Goal: Task Accomplishment & Management: Use online tool/utility

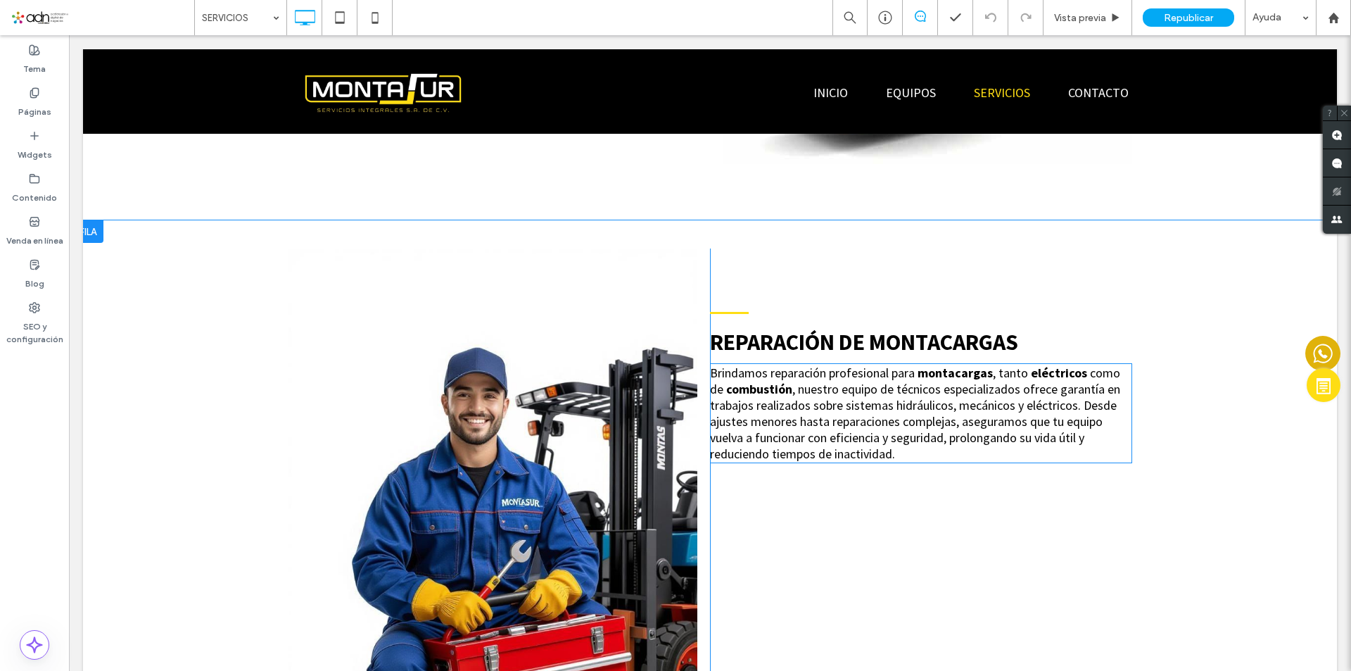
scroll to position [845, 0]
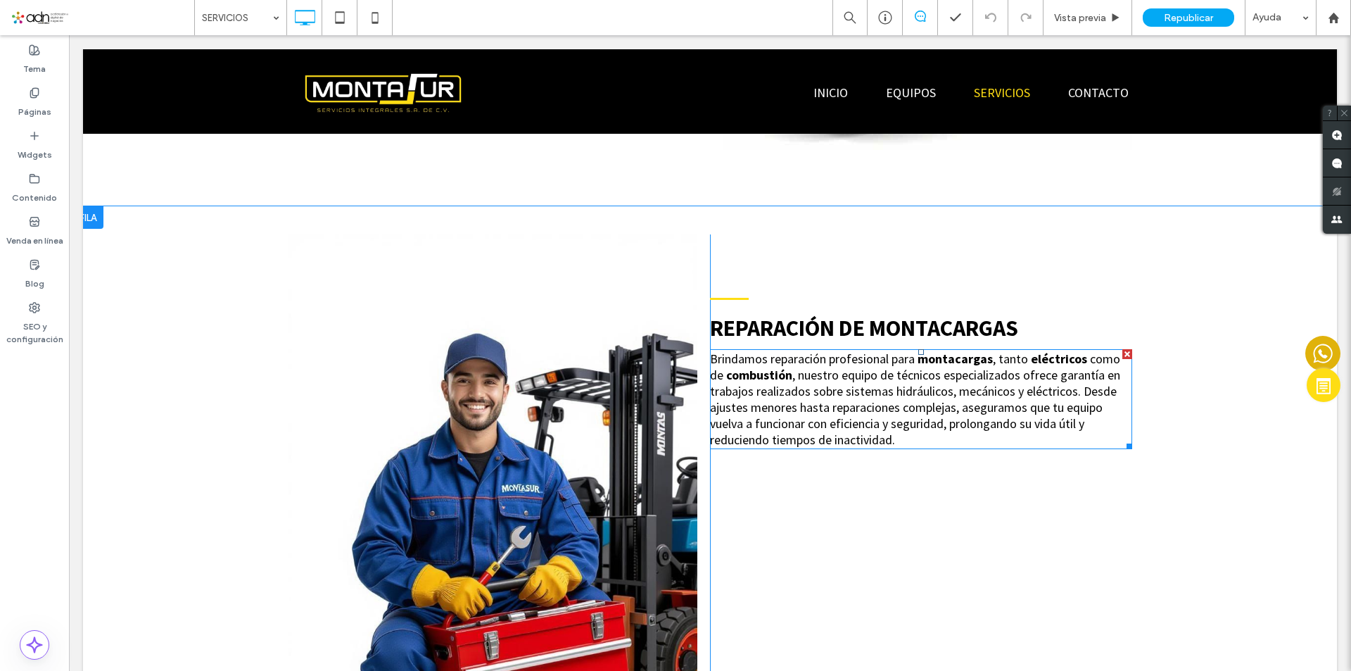
click at [869, 386] on span ", nuestro equipo de técnicos especializados ofrece garantía en trabajos realiza…" at bounding box center [915, 407] width 410 height 81
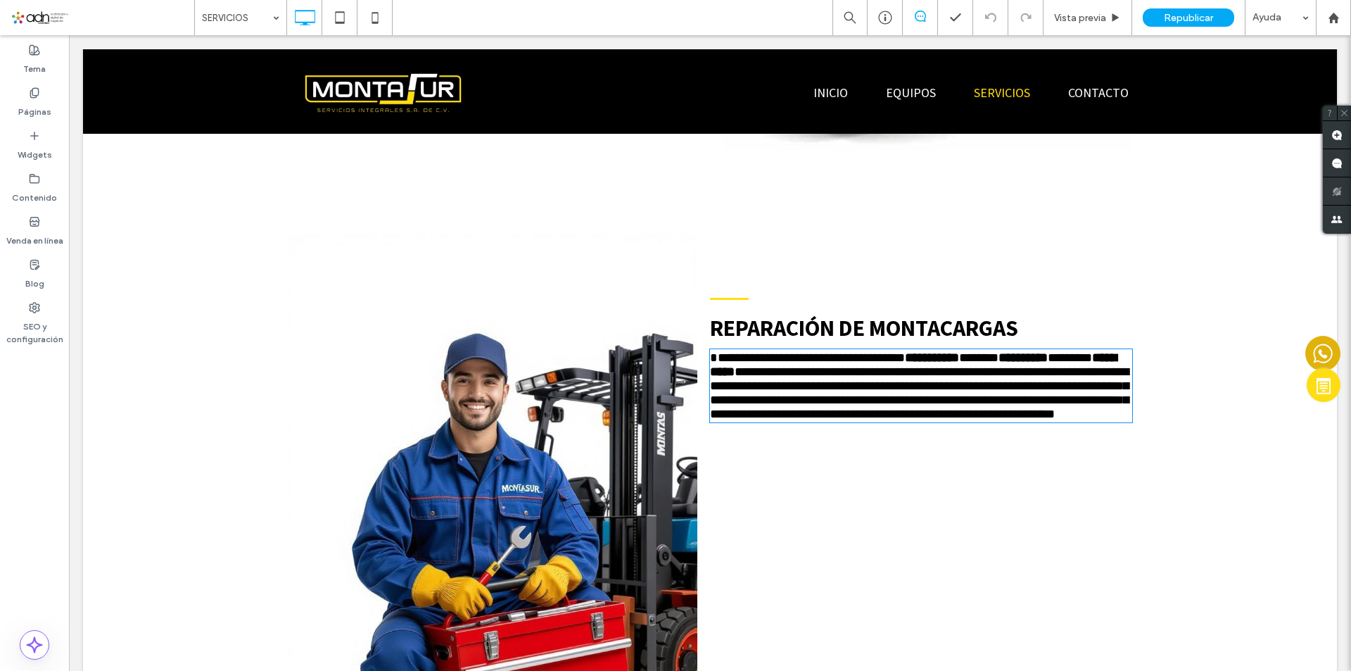
type input "**********"
type input "**"
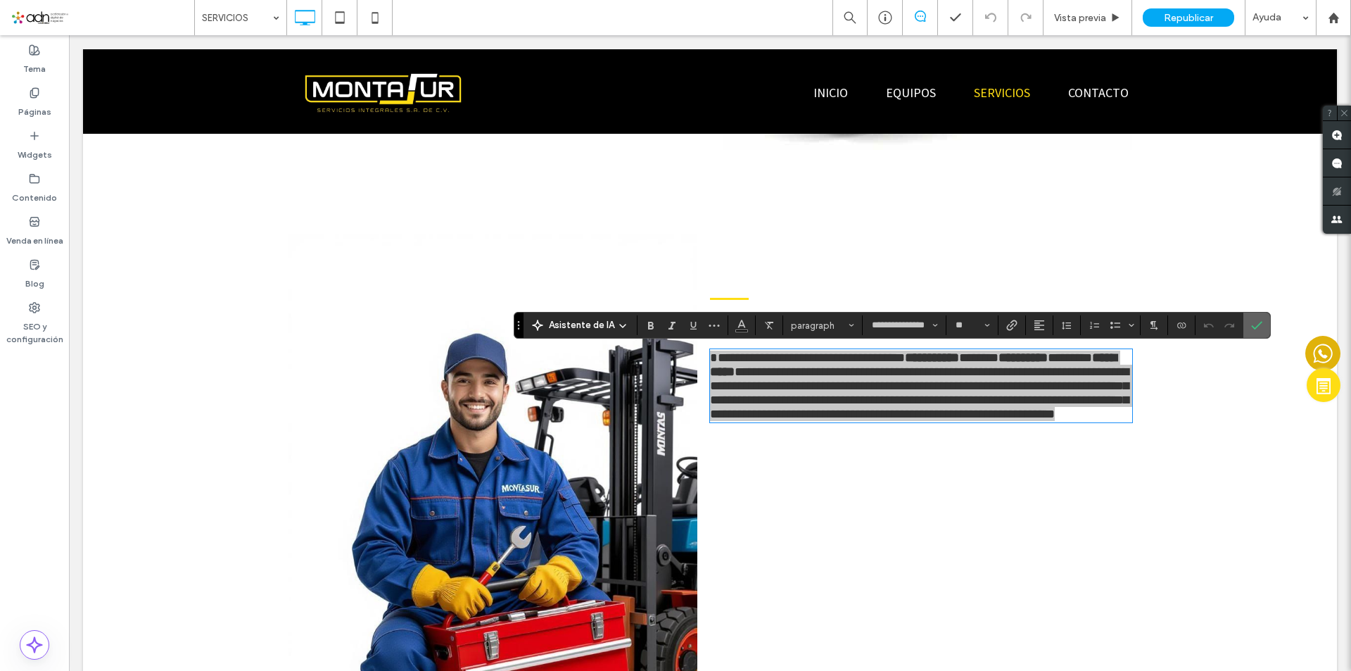
click at [1263, 329] on label "Confirmar" at bounding box center [1256, 324] width 21 height 25
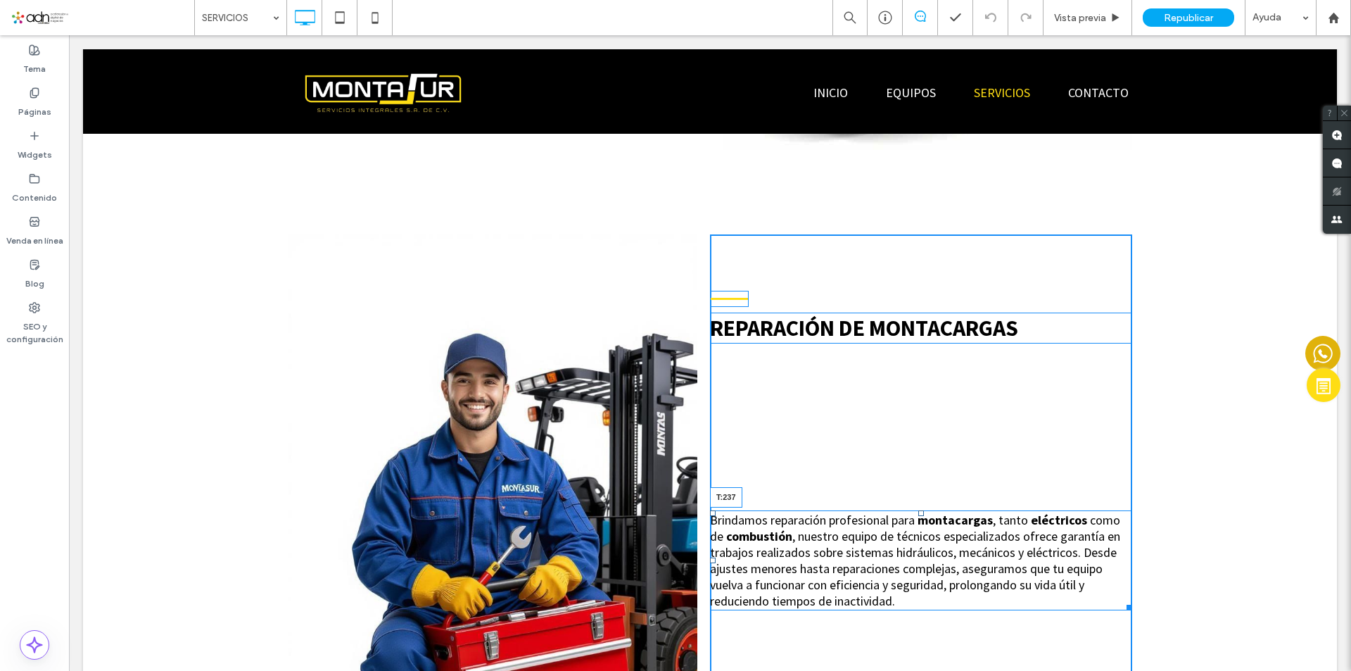
drag, startPoint x: 917, startPoint y: 353, endPoint x: 930, endPoint y: 517, distance: 165.2
click at [930, 517] on div "Brindamos reparación profesional para montacargas , tanto eléctricos como de co…" at bounding box center [921, 560] width 422 height 100
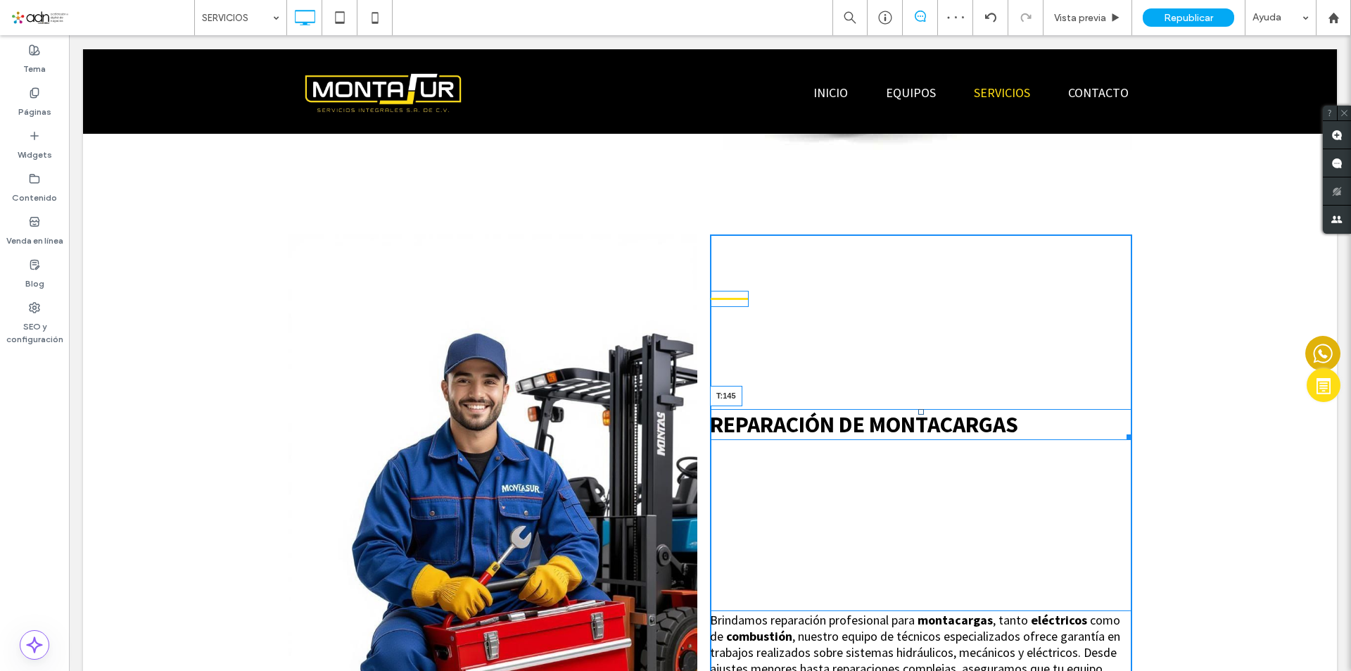
drag, startPoint x: 918, startPoint y: 313, endPoint x: 918, endPoint y: 410, distance: 96.4
click at [918, 410] on div at bounding box center [921, 412] width 6 height 6
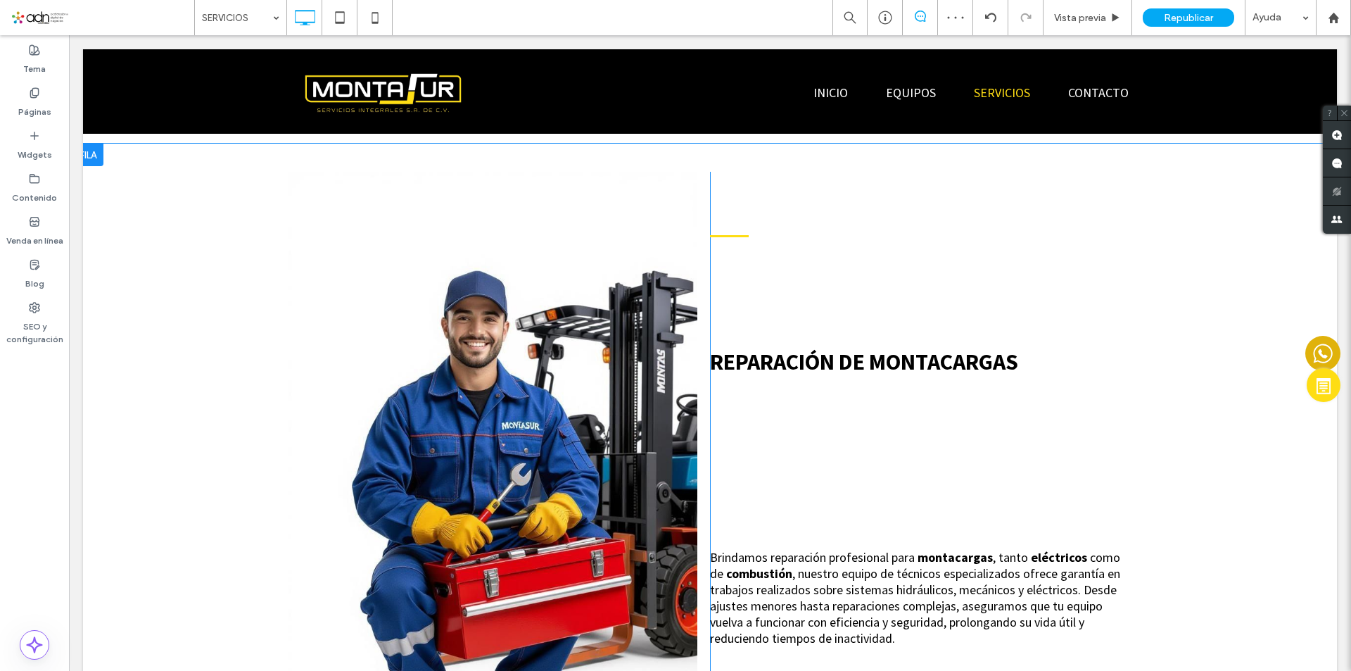
scroll to position [985, 0]
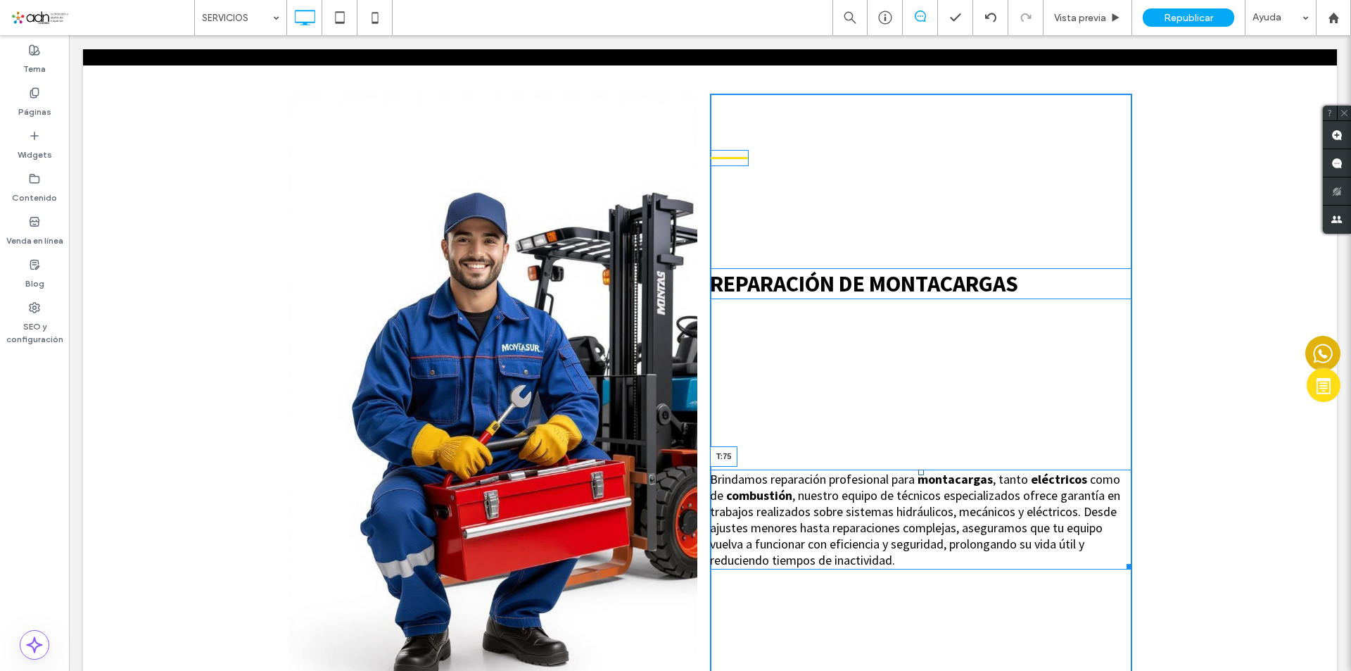
drag, startPoint x: 917, startPoint y: 474, endPoint x: 980, endPoint y: 363, distance: 127.4
click at [911, 469] on div "Brindamos reparación profesional para montacargas , tanto eléctricos como de co…" at bounding box center [921, 519] width 422 height 100
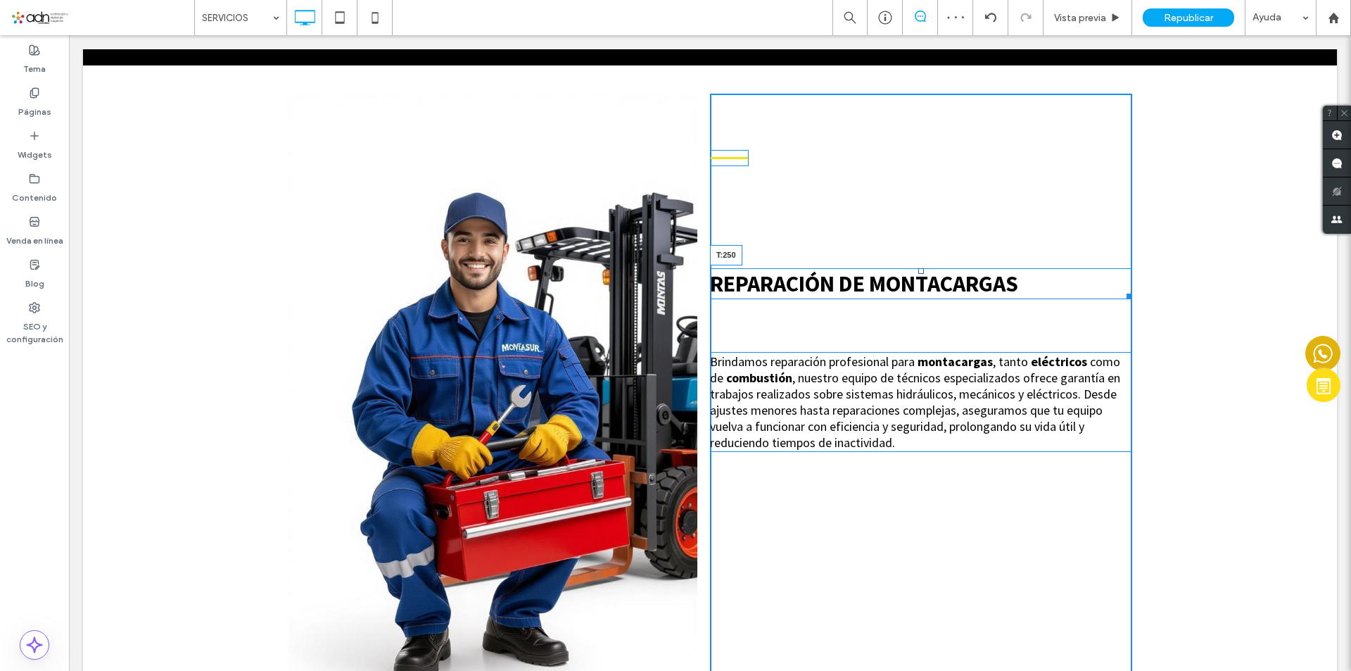
drag, startPoint x: 918, startPoint y: 272, endPoint x: 925, endPoint y: 346, distance: 74.2
click at [925, 299] on div "REPARACIÓN DE MONTACARGAS T:250" at bounding box center [921, 283] width 422 height 31
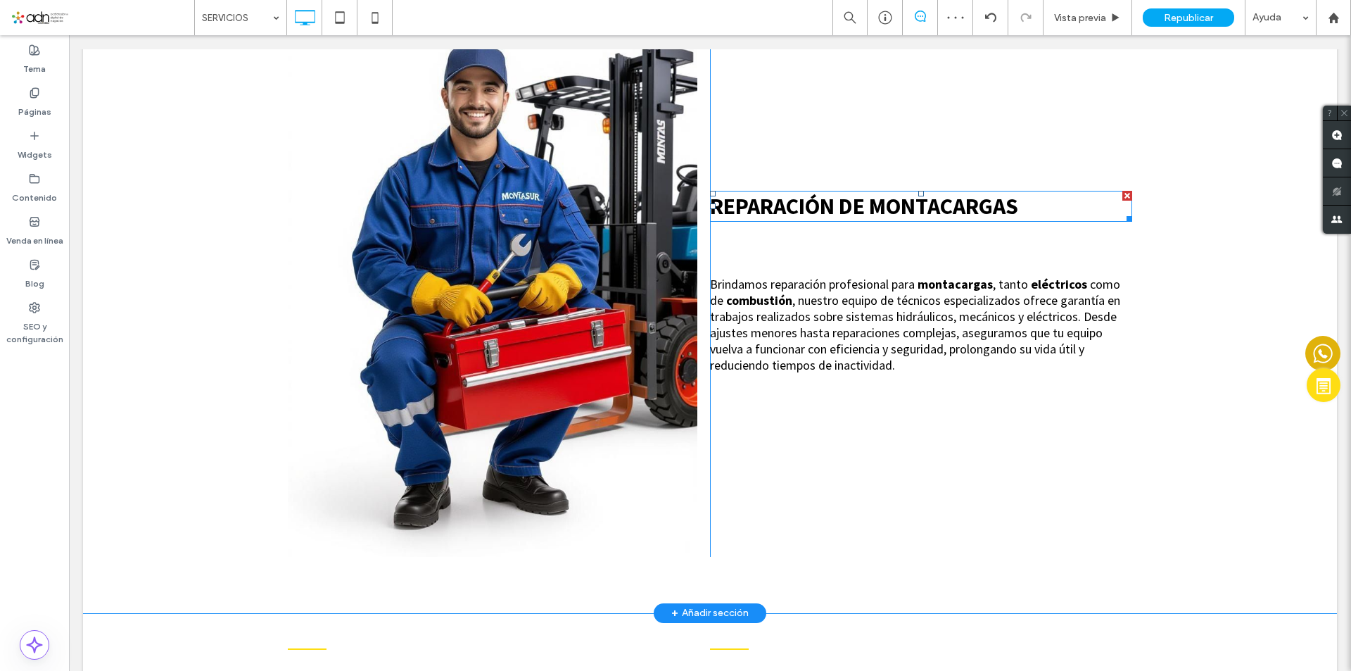
scroll to position [1056, 0]
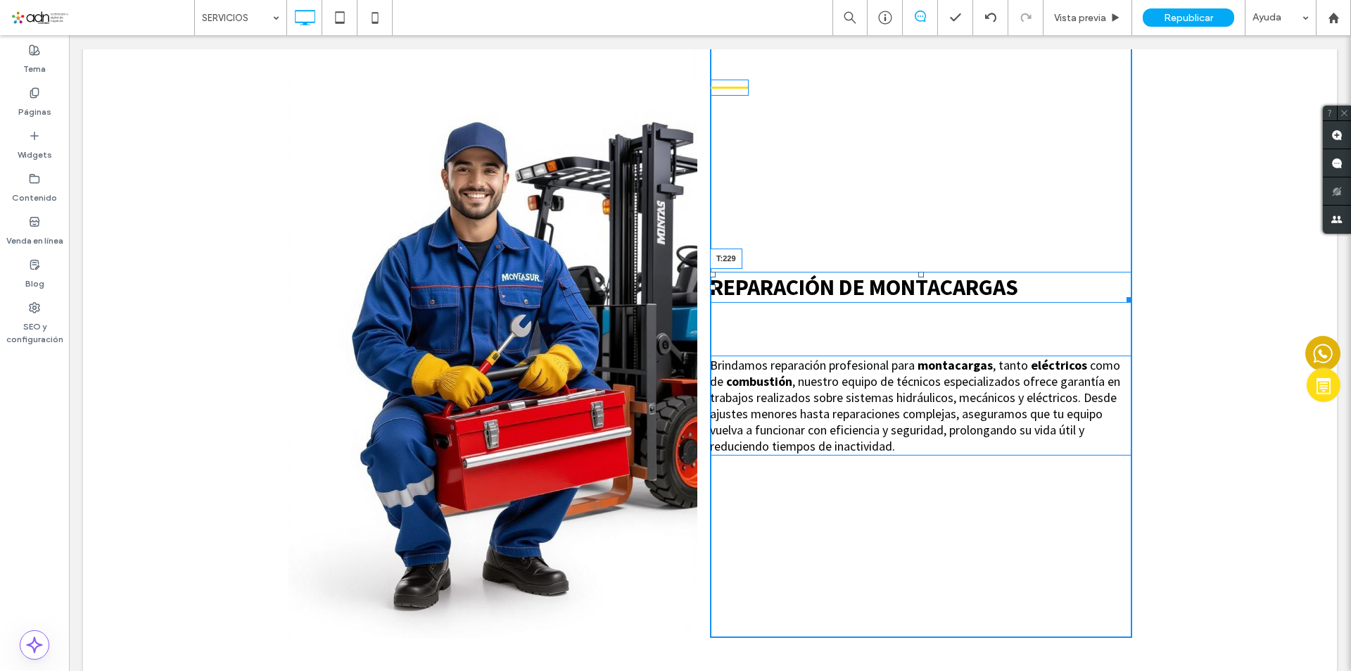
drag, startPoint x: 915, startPoint y: 272, endPoint x: 985, endPoint y: 292, distance: 72.6
click at [918, 272] on div at bounding box center [921, 275] width 6 height 6
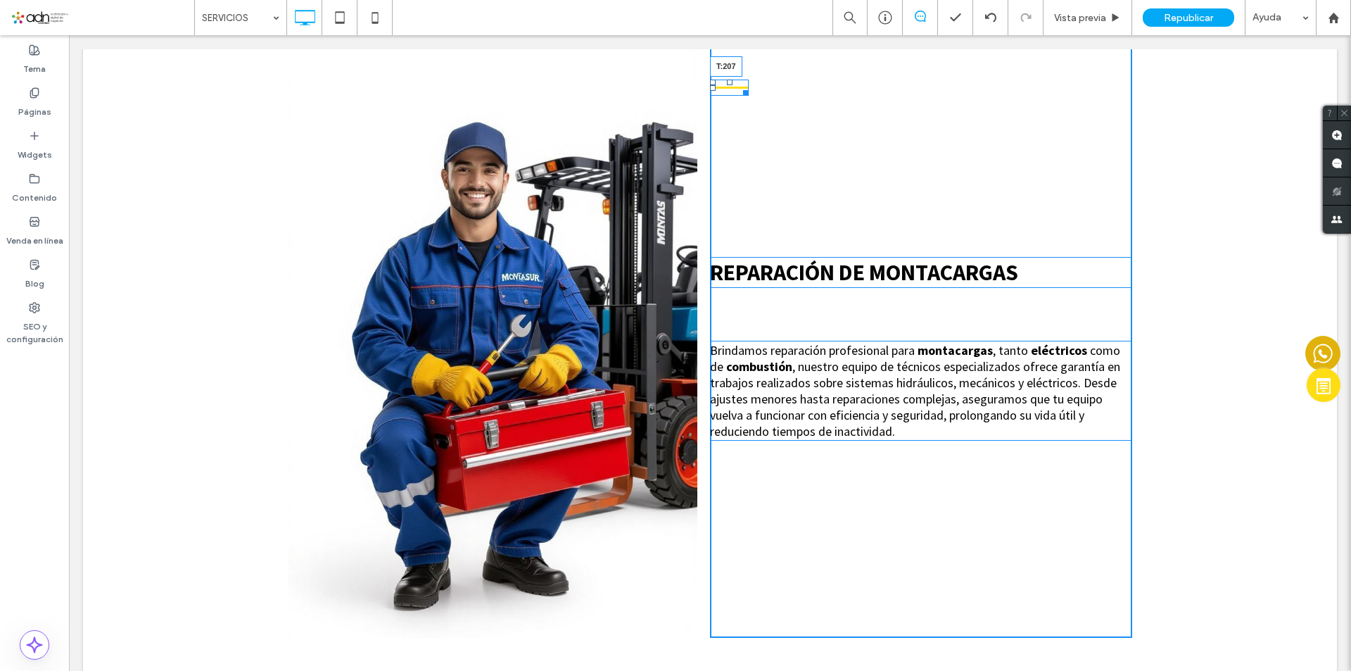
drag, startPoint x: 726, startPoint y: 84, endPoint x: 861, endPoint y: 438, distance: 379.6
click at [740, 96] on div "T:207" at bounding box center [729, 88] width 39 height 16
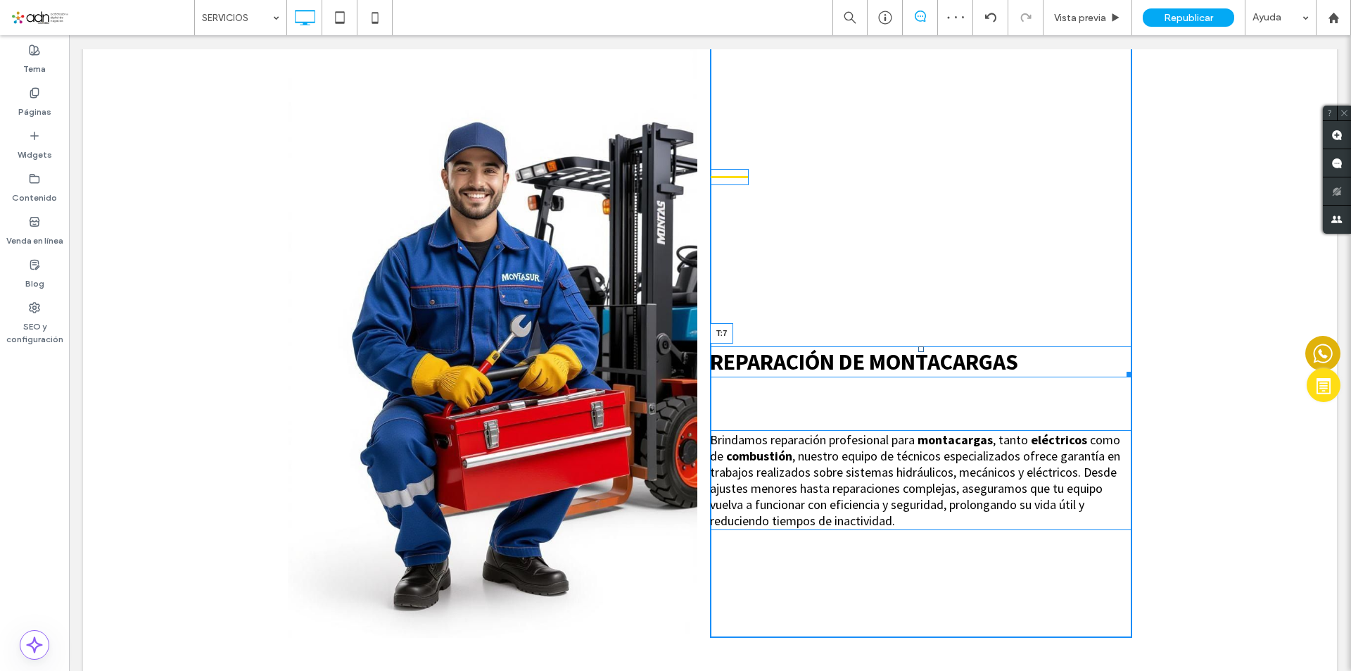
drag, startPoint x: 915, startPoint y: 348, endPoint x: 894, endPoint y: 191, distance: 157.7
click at [894, 346] on div "REPARACIÓN DE MONTACARGAS T:7" at bounding box center [921, 361] width 422 height 31
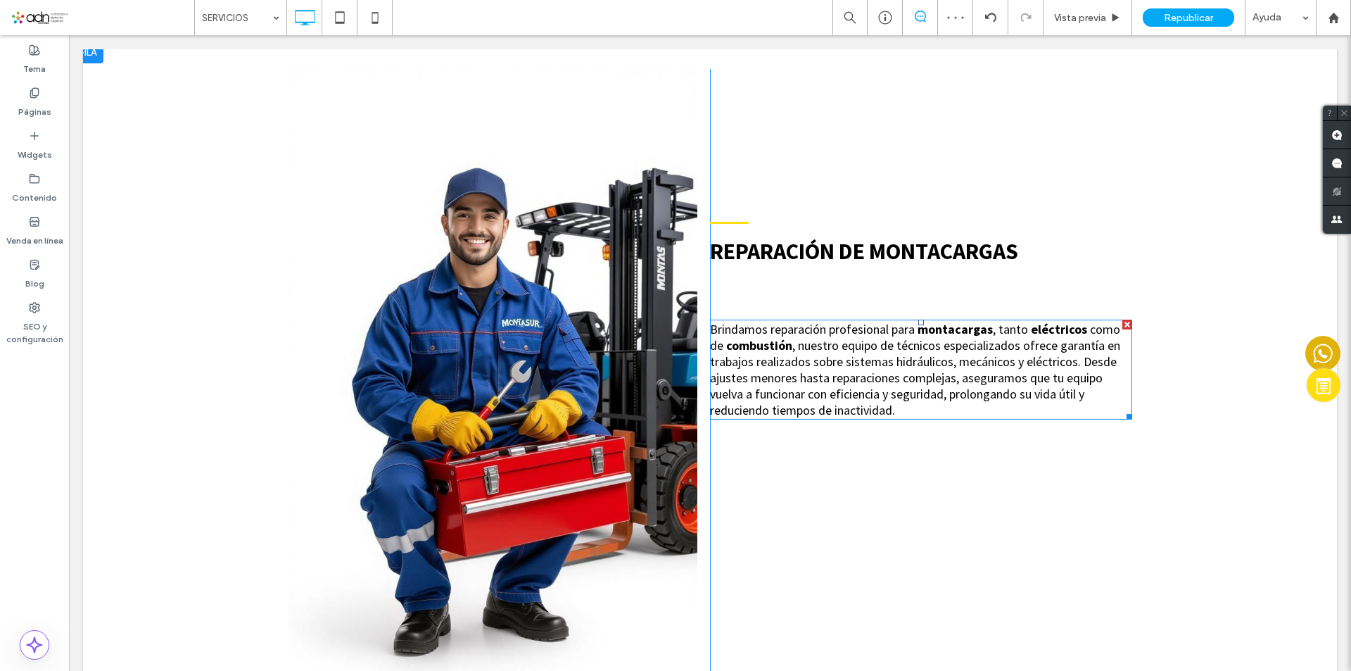
scroll to position [985, 0]
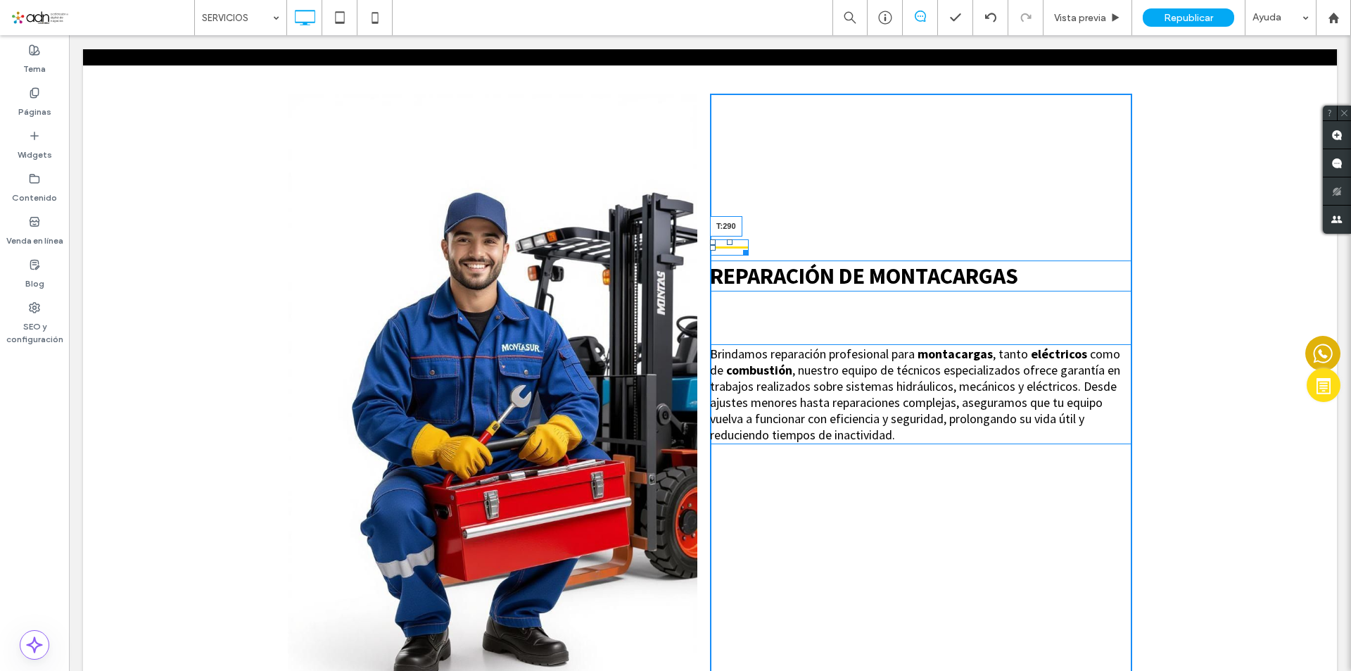
drag, startPoint x: 724, startPoint y: 240, endPoint x: 778, endPoint y: 337, distance: 111.2
click at [727, 245] on div at bounding box center [730, 242] width 6 height 6
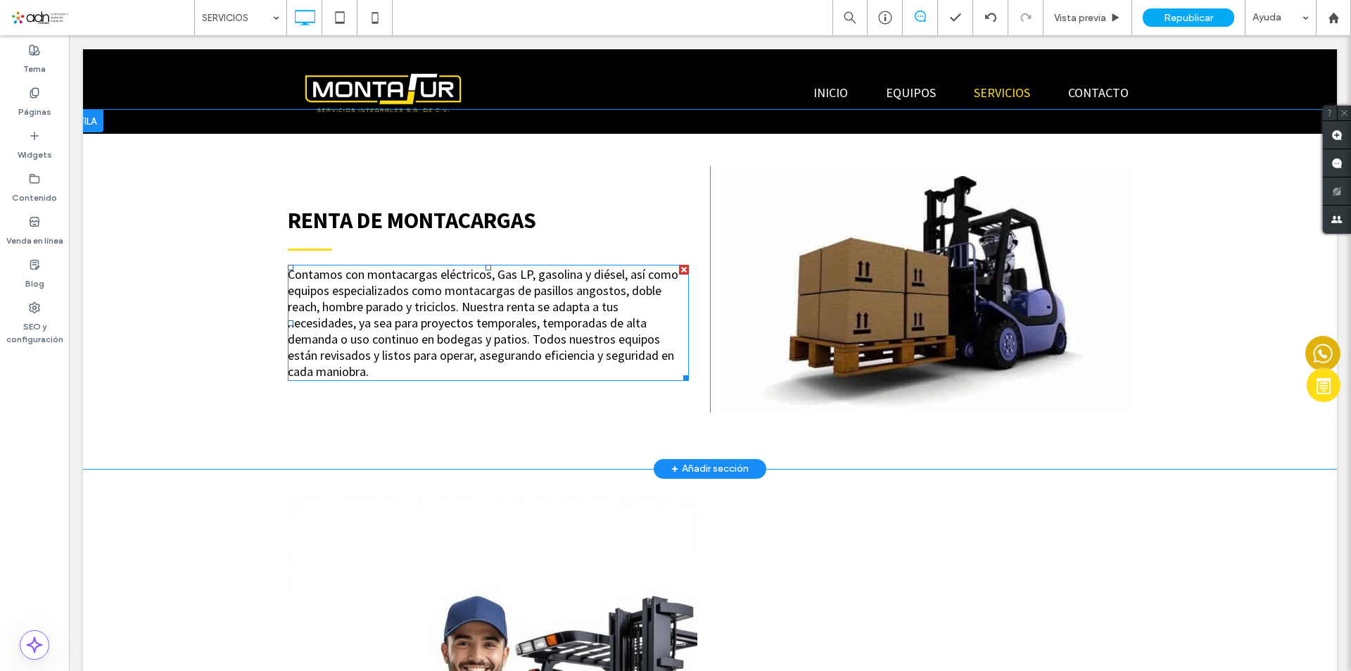
scroll to position [563, 0]
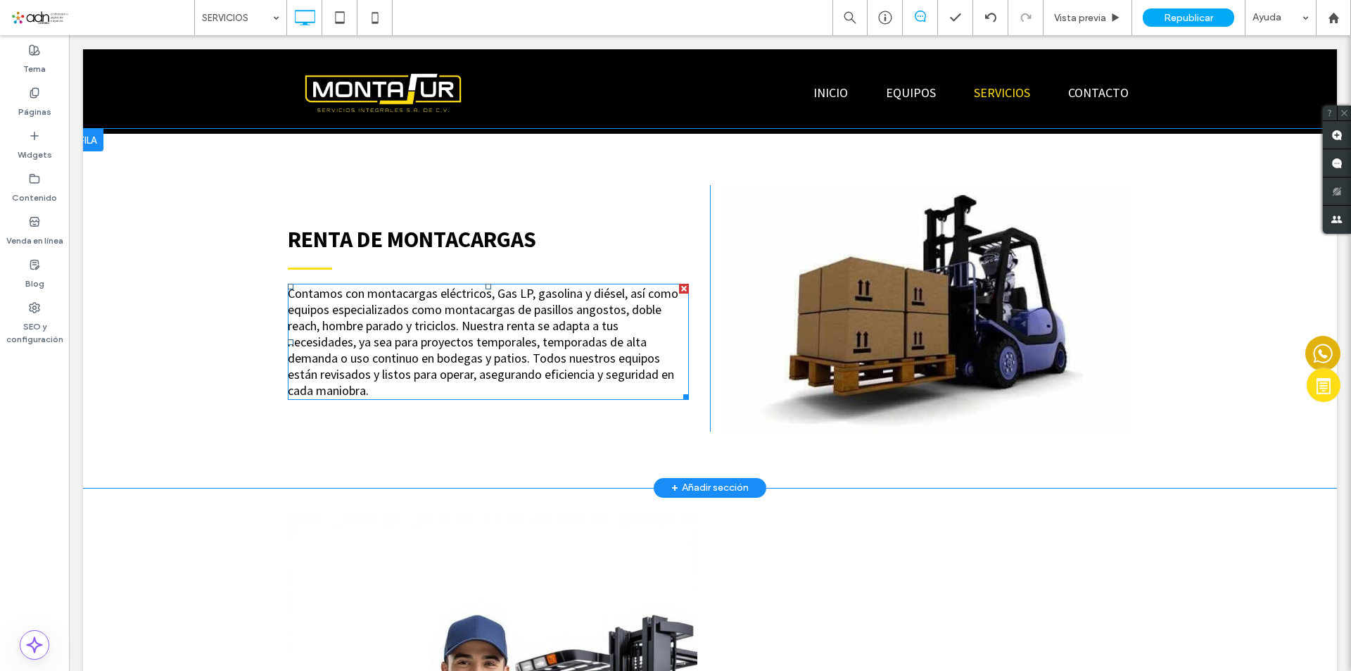
click at [483, 299] on span "Contamos con montacargas eléctricos, Gas LP, gasolina y diésel, así como equipo…" at bounding box center [483, 341] width 391 height 113
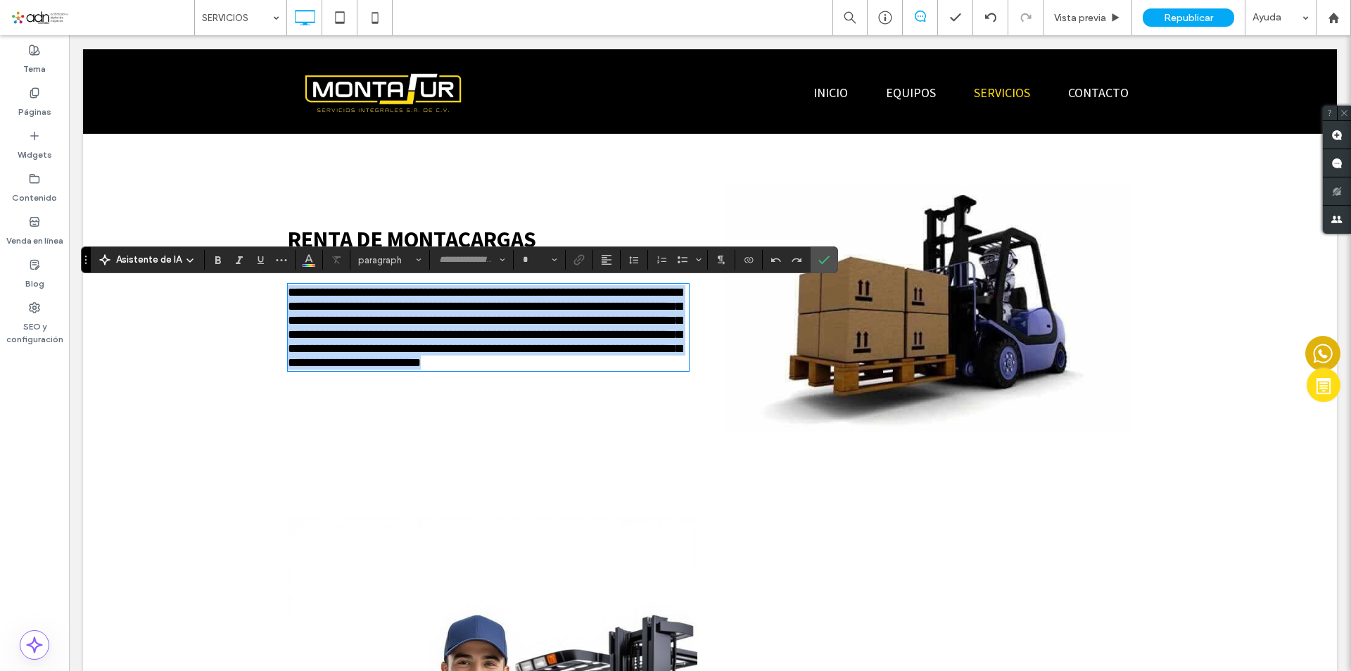
type input "**********"
type input "**"
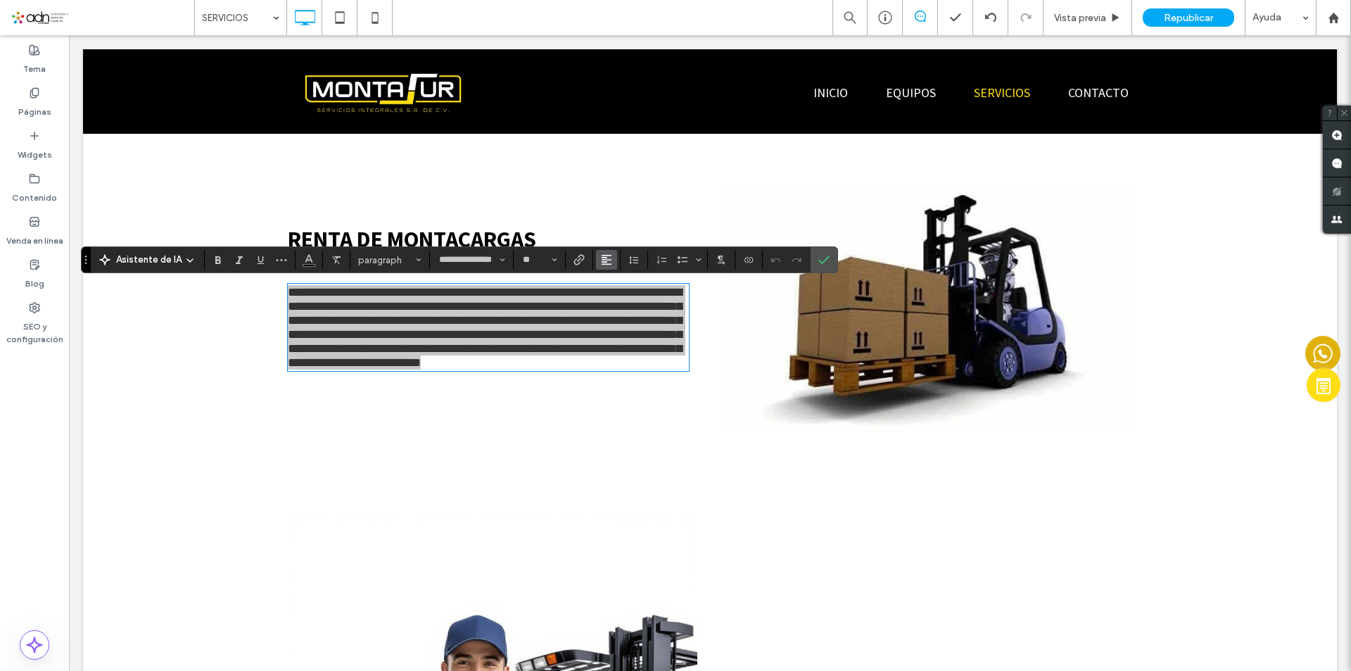
click at [603, 259] on icon "Alineación" at bounding box center [606, 259] width 11 height 11
click at [621, 342] on icon "ui.textEditor.alignment.justify" at bounding box center [617, 344] width 11 height 11
click at [819, 258] on icon "Confirmar" at bounding box center [824, 259] width 11 height 11
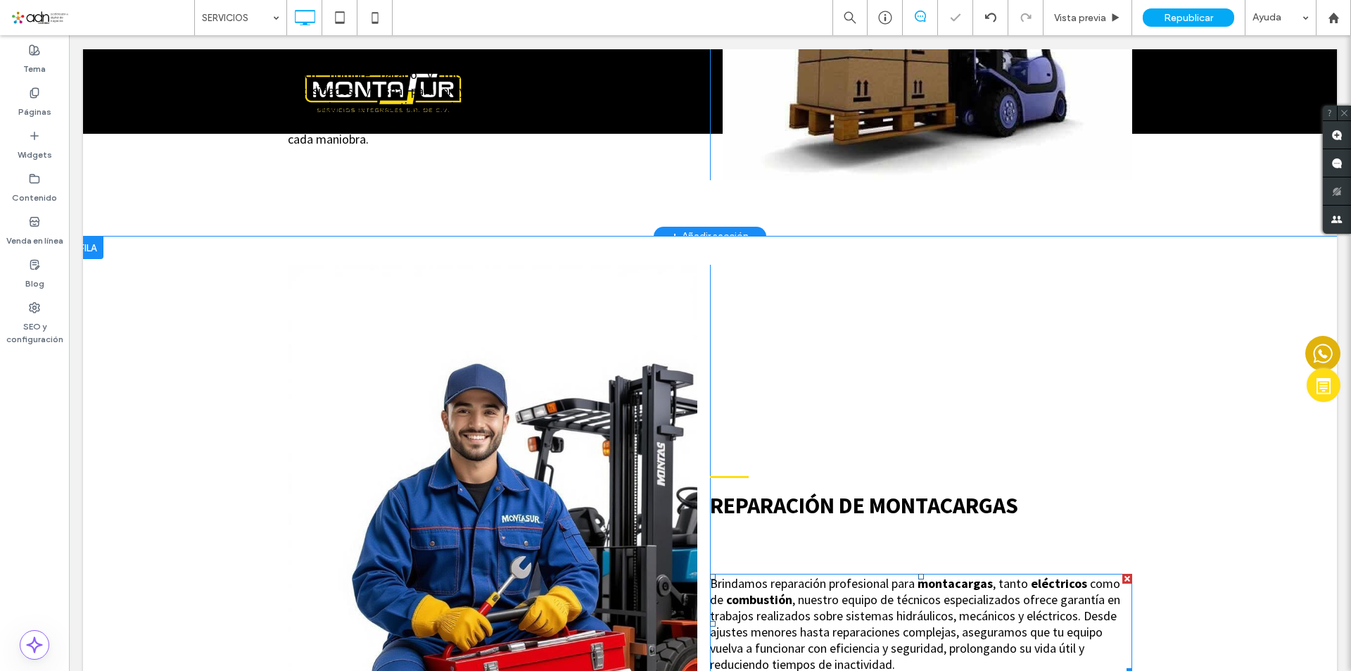
scroll to position [985, 0]
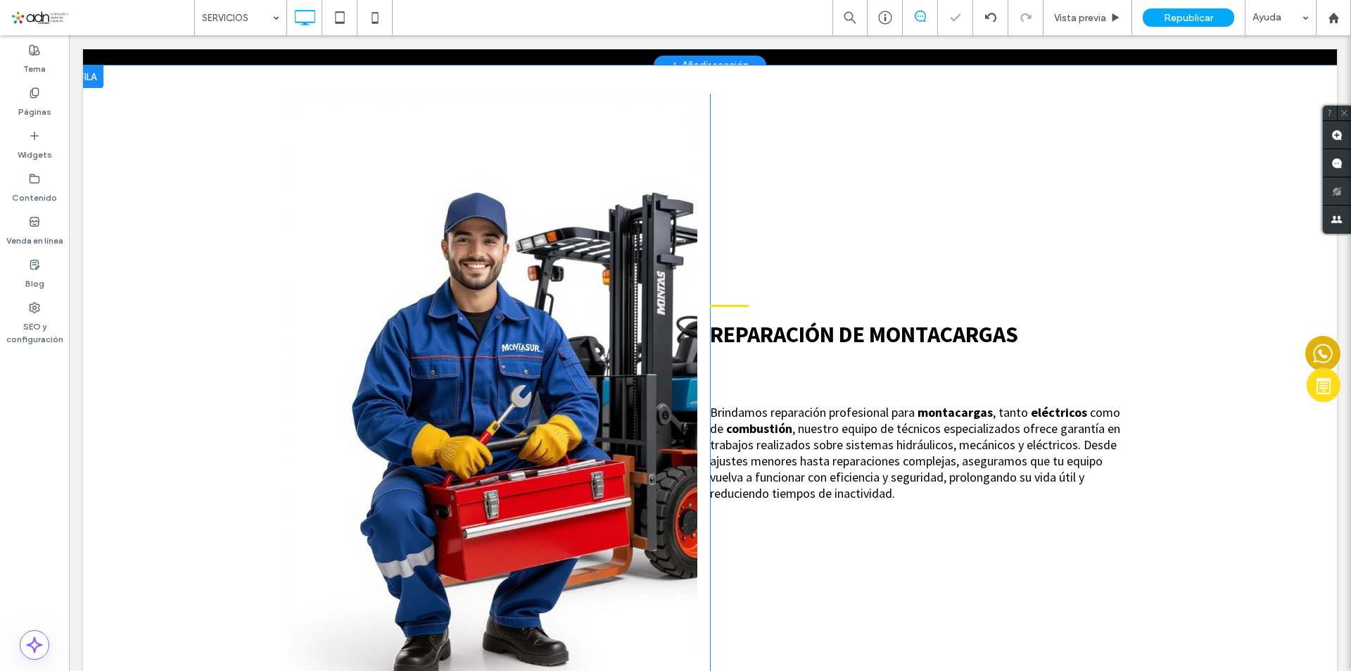
click at [893, 432] on span ", nuestro equipo de técnicos especializados ofrece garantía en trabajos realiza…" at bounding box center [915, 460] width 410 height 81
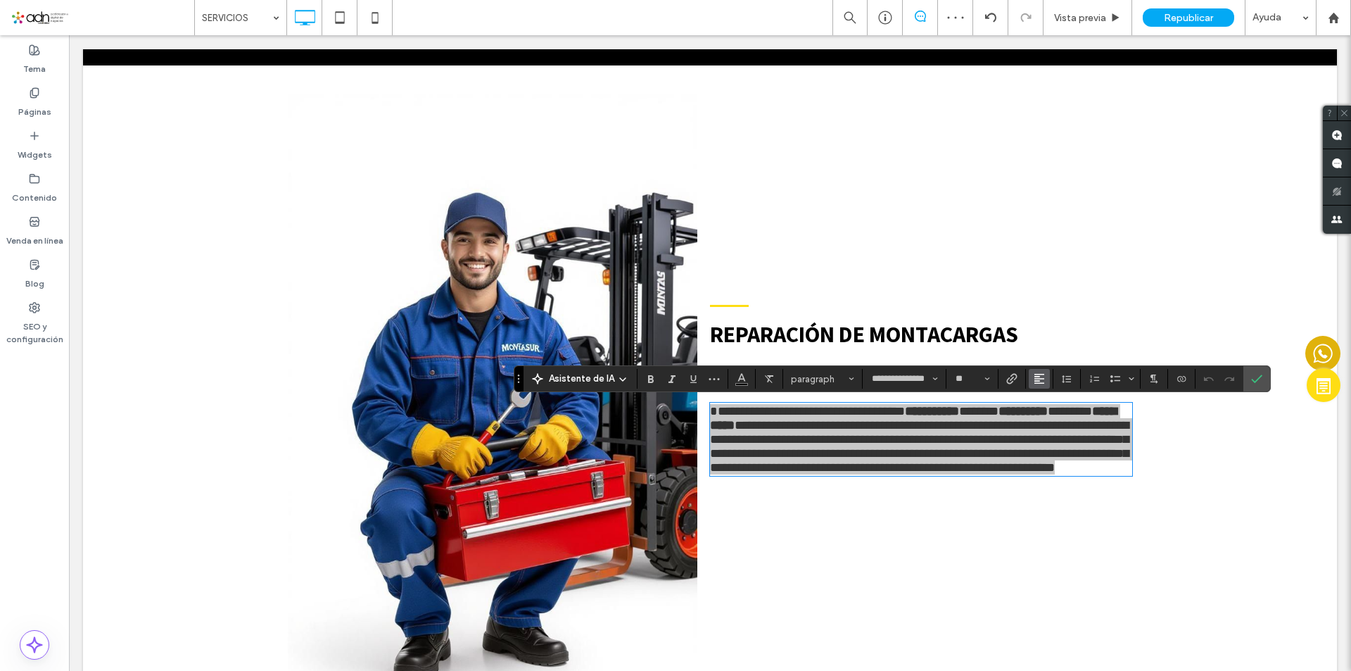
click at [1047, 370] on button "Alineación" at bounding box center [1039, 379] width 21 height 20
click at [1051, 461] on use "ui.textEditor.alignment.justify" at bounding box center [1050, 463] width 10 height 10
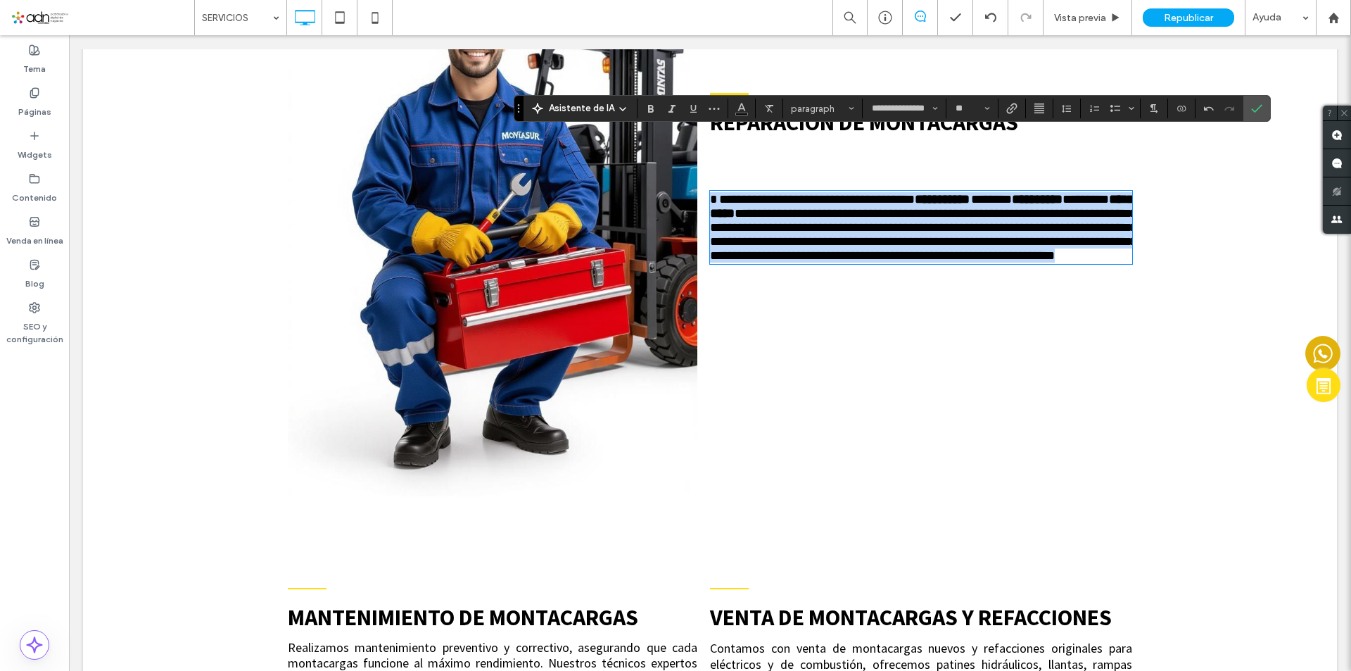
scroll to position [1196, 0]
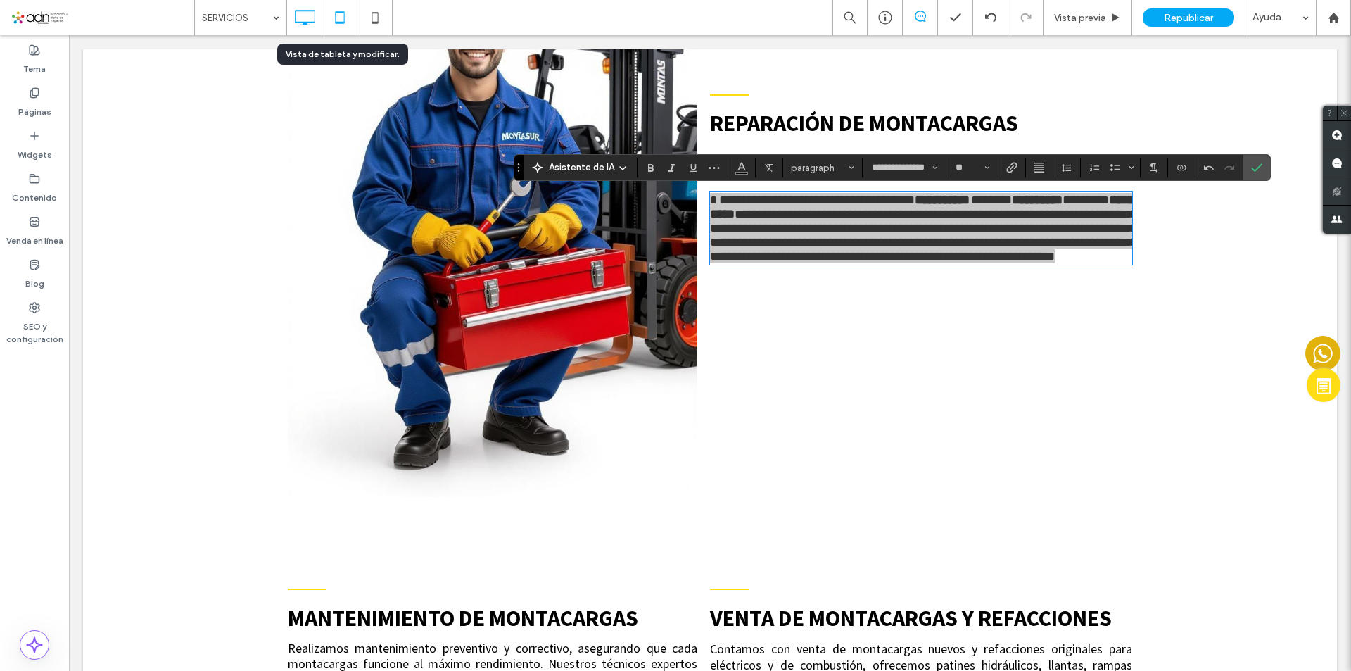
click at [338, 17] on icon at bounding box center [340, 18] width 28 height 28
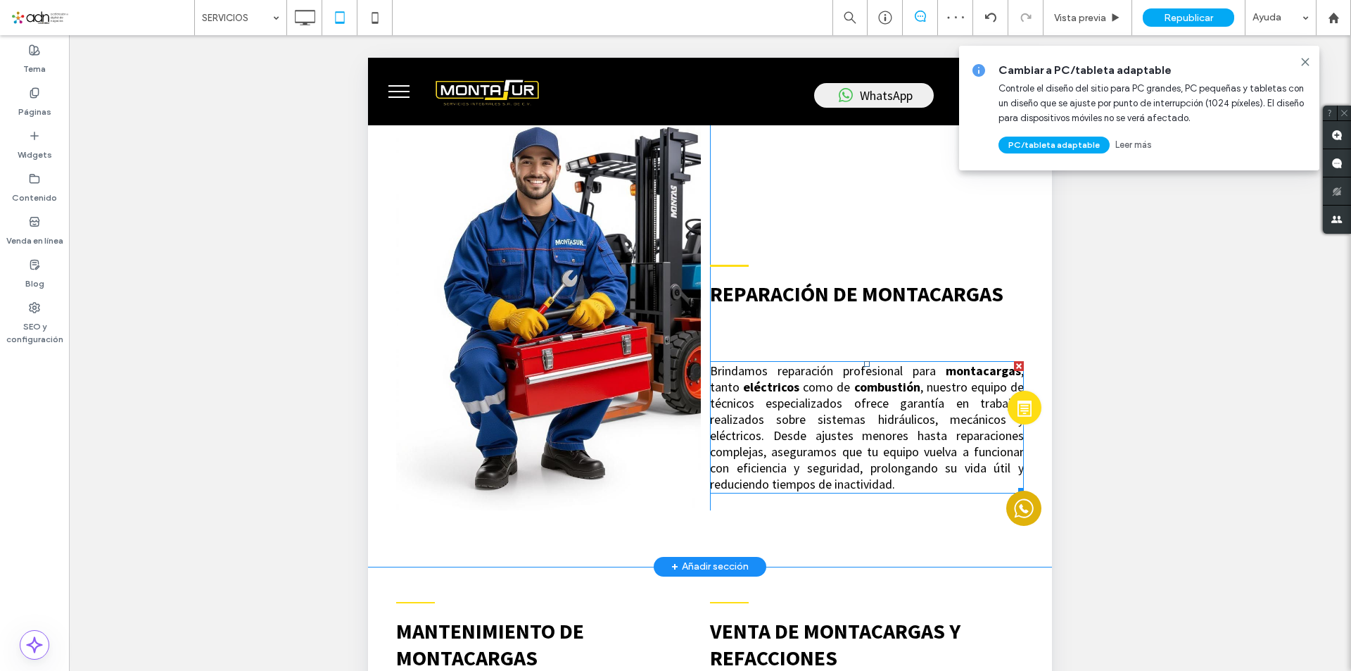
scroll to position [845, 0]
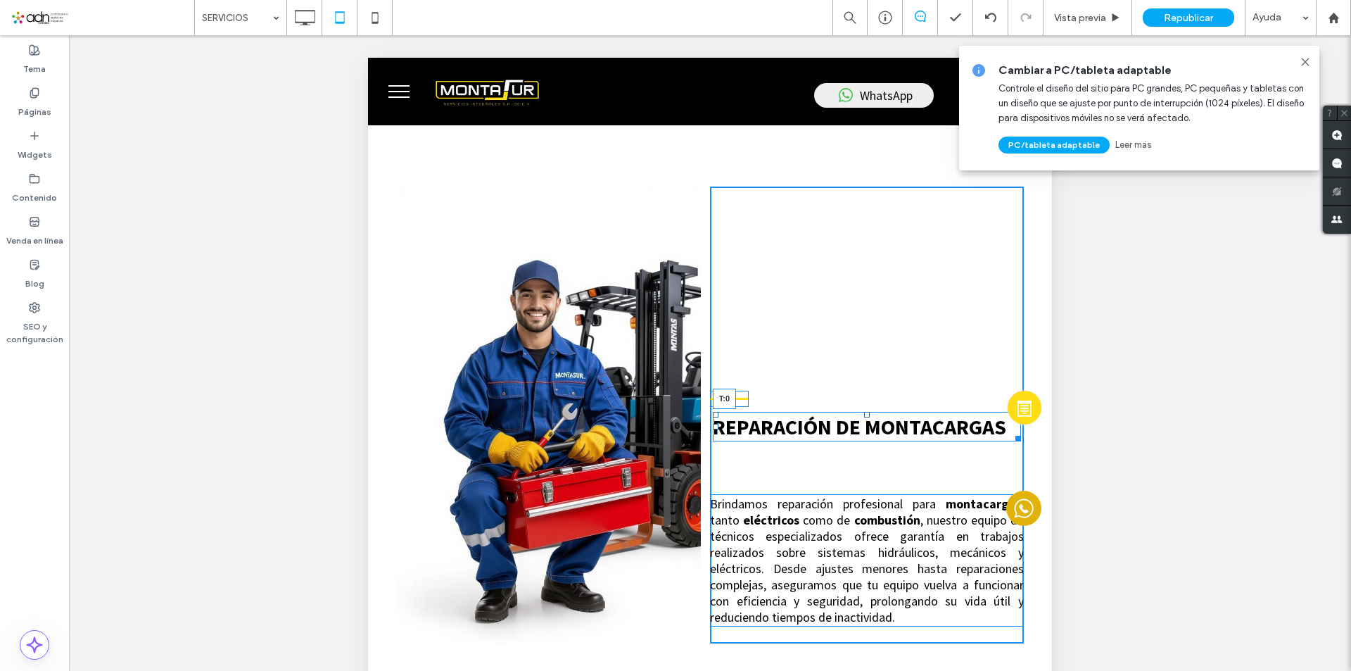
drag, startPoint x: 859, startPoint y: 412, endPoint x: 1203, endPoint y: 440, distance: 345.3
click at [859, 373] on div "REPARACIÓN DE MONTACARGAS T:0 Brindamos reparación profesional para montacargas…" at bounding box center [867, 415] width 314 height 457
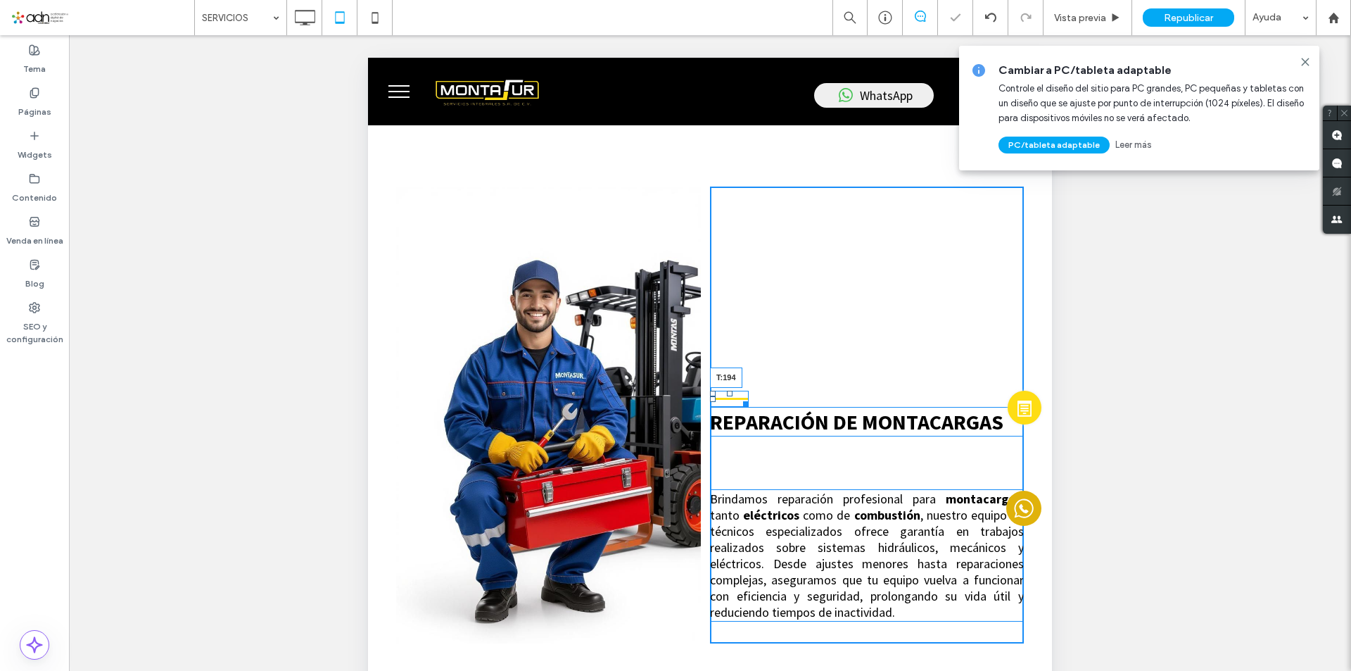
drag, startPoint x: 726, startPoint y: 392, endPoint x: 1085, endPoint y: 382, distance: 358.4
click at [727, 391] on div at bounding box center [730, 394] width 6 height 6
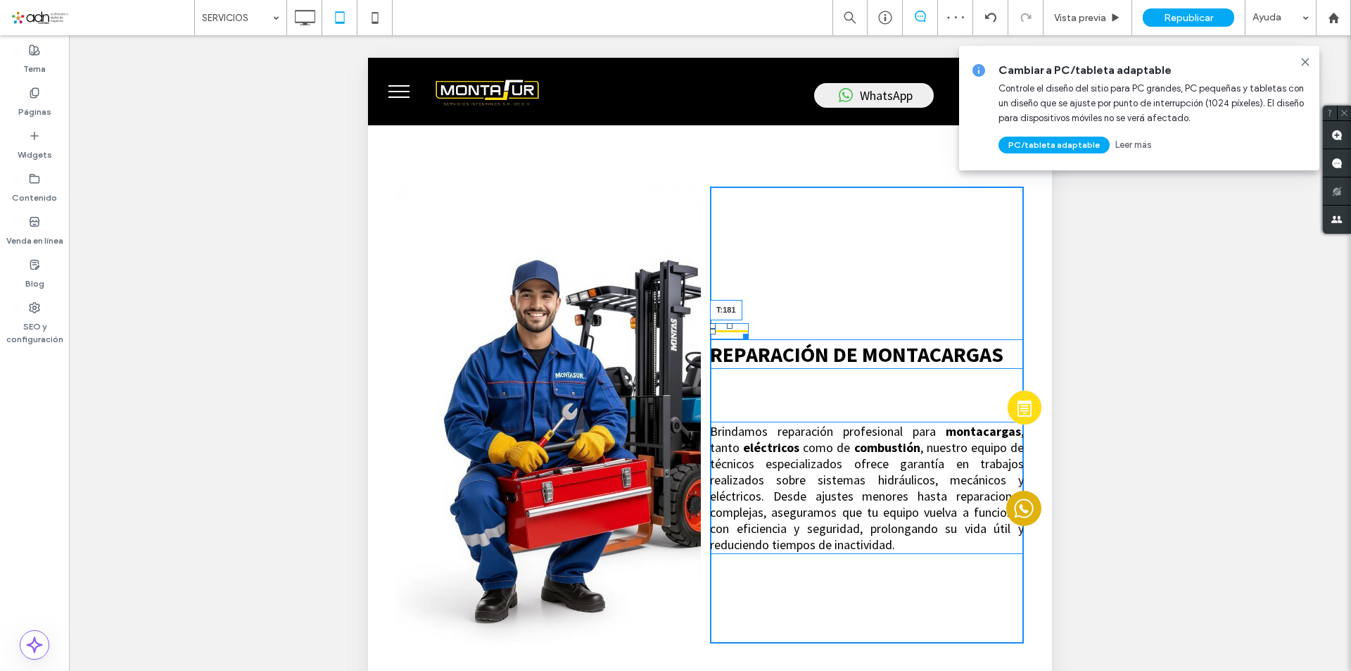
drag, startPoint x: 724, startPoint y: 326, endPoint x: 1085, endPoint y: 384, distance: 365.7
click at [727, 323] on div at bounding box center [730, 326] width 6 height 6
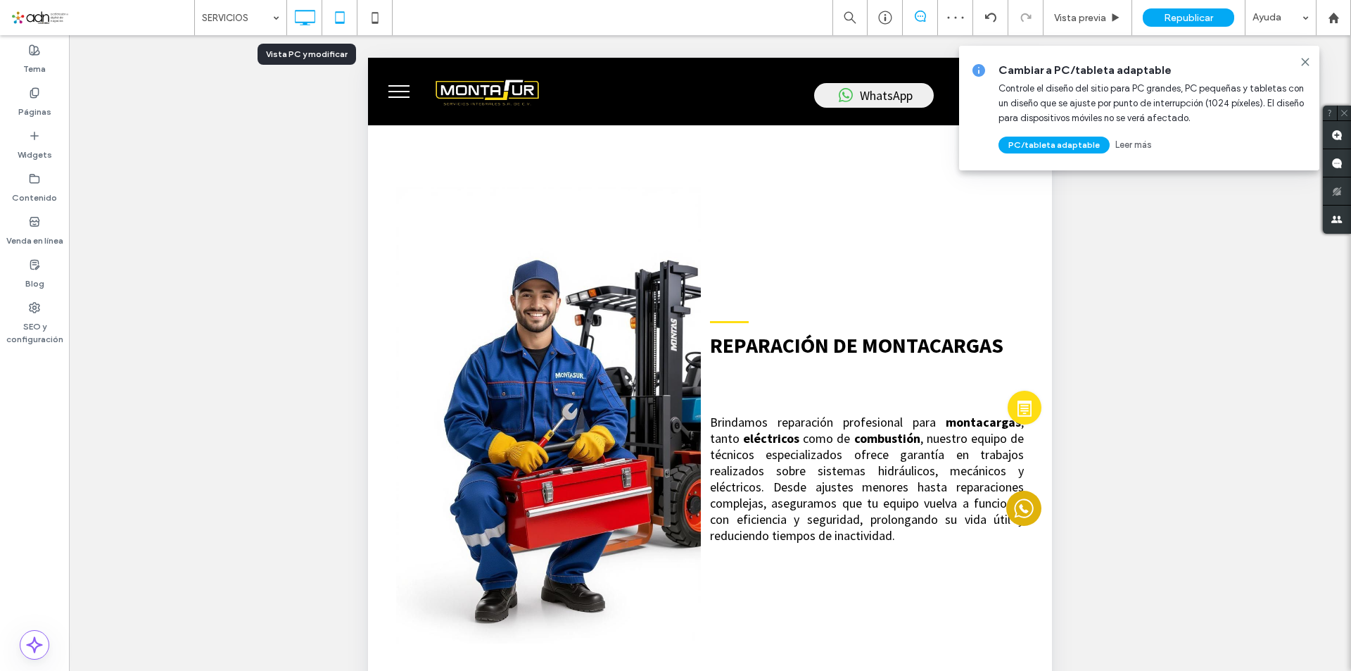
click at [308, 17] on icon at bounding box center [305, 18] width 28 height 28
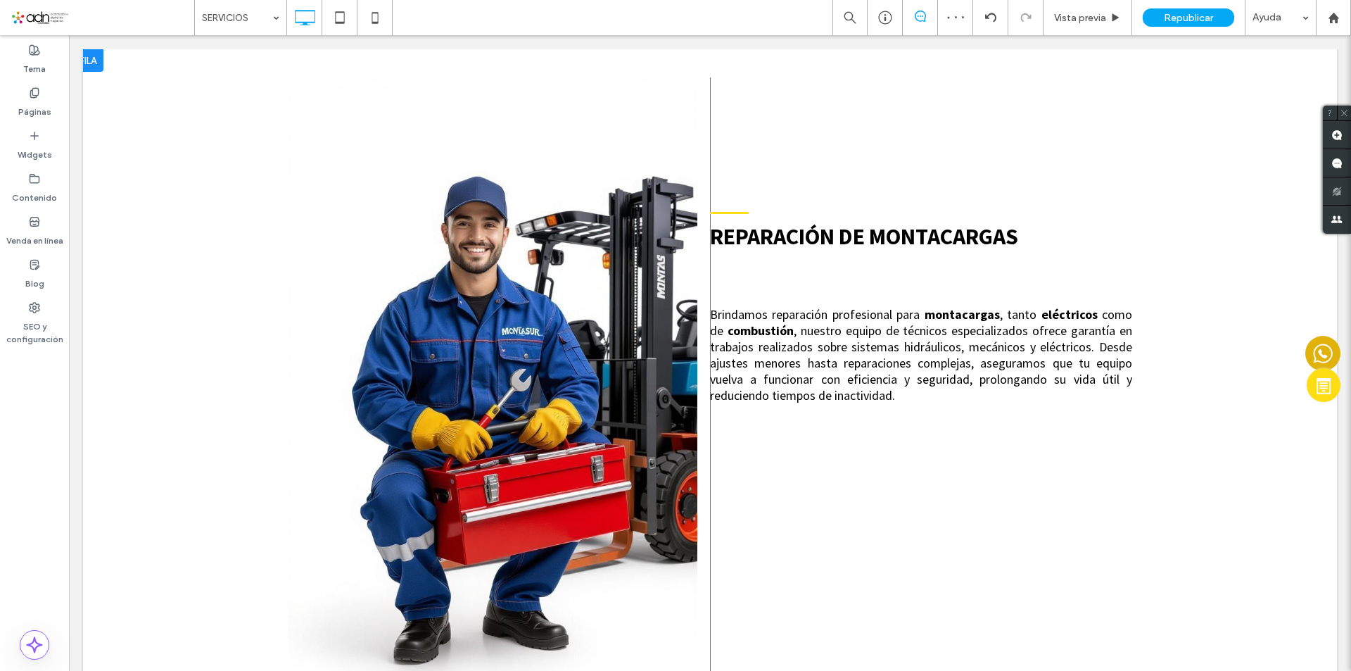
scroll to position [985, 0]
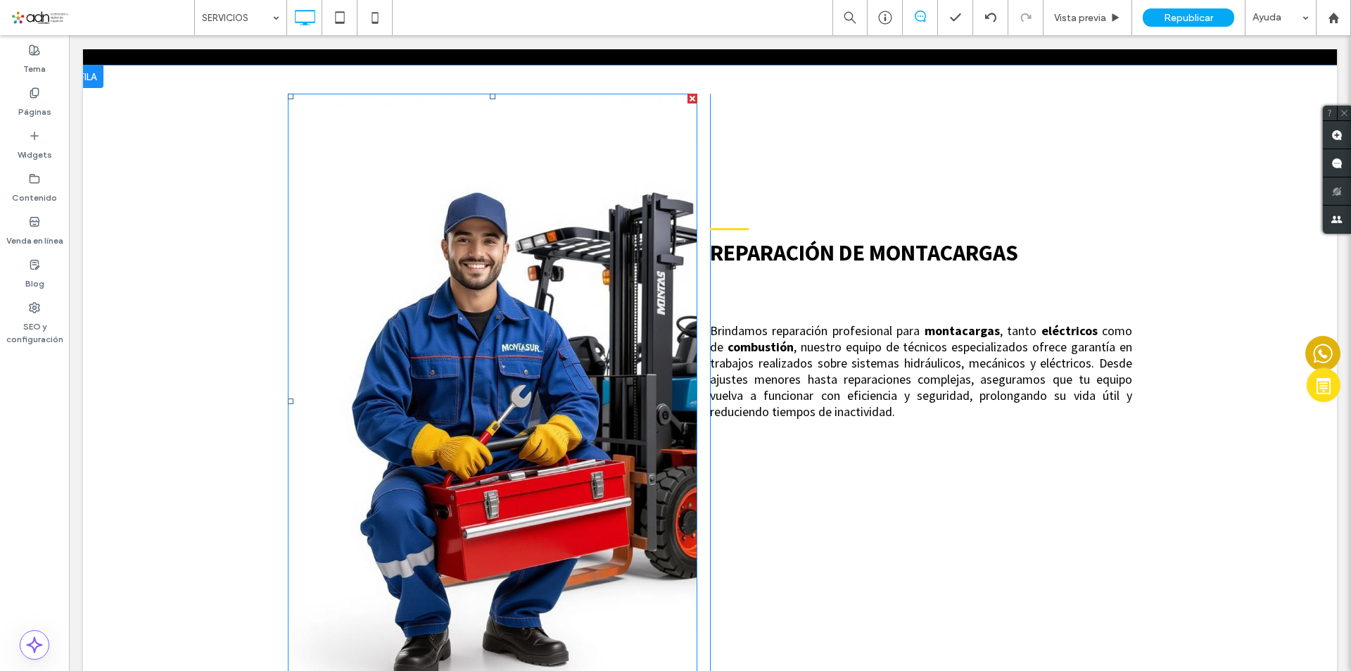
click at [543, 369] on img at bounding box center [493, 401] width 410 height 614
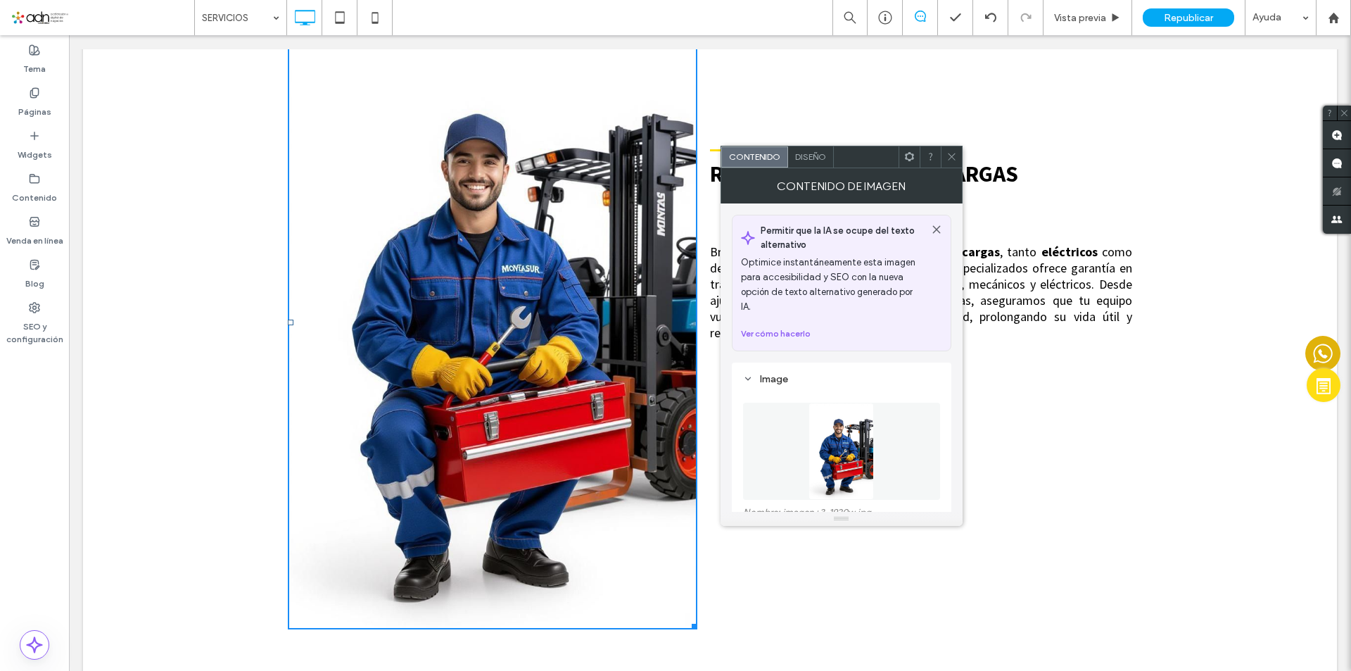
scroll to position [1126, 0]
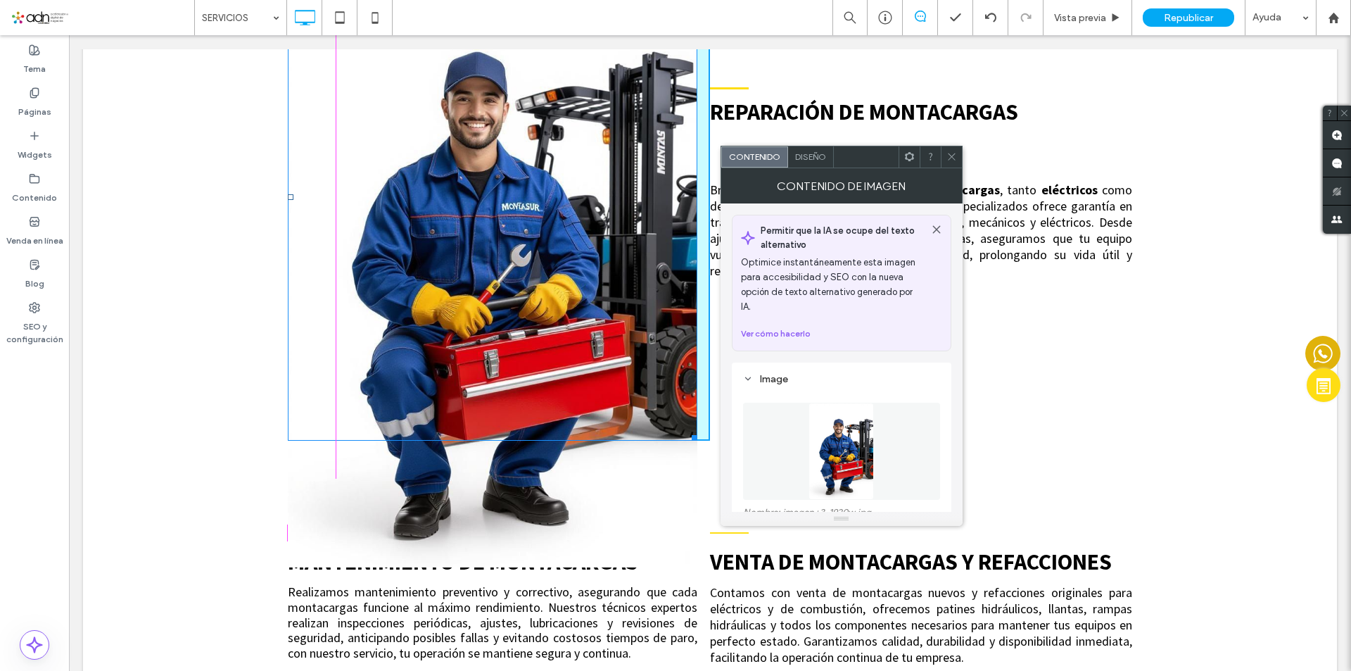
drag, startPoint x: 690, startPoint y: 562, endPoint x: 740, endPoint y: 420, distance: 150.9
click at [647, 360] on div "W:472 H:693" at bounding box center [493, 197] width 410 height 488
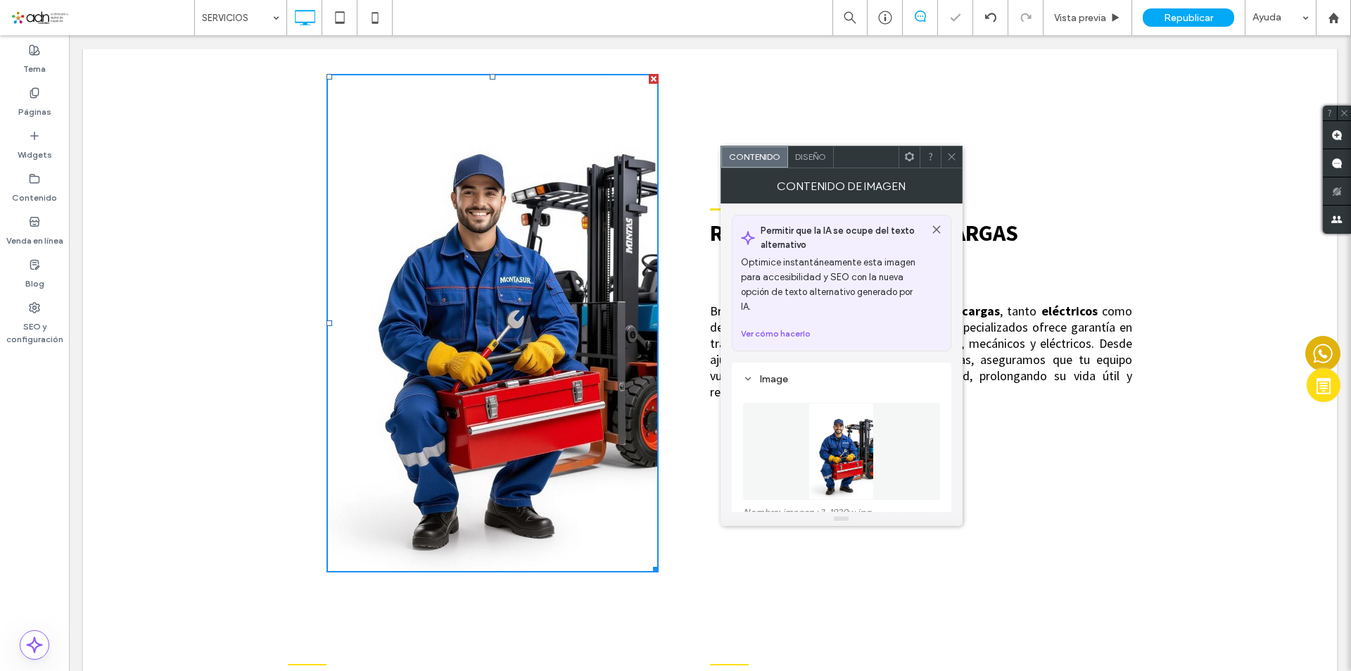
scroll to position [985, 0]
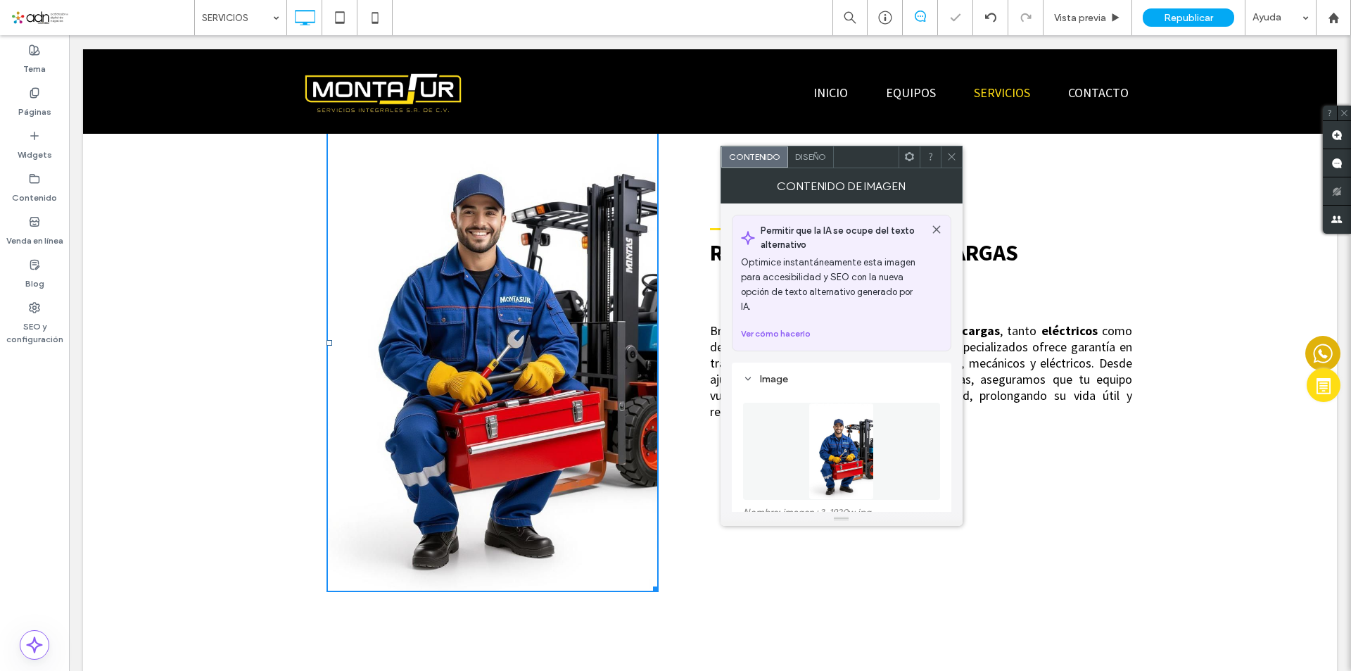
click at [950, 156] on icon at bounding box center [952, 156] width 11 height 11
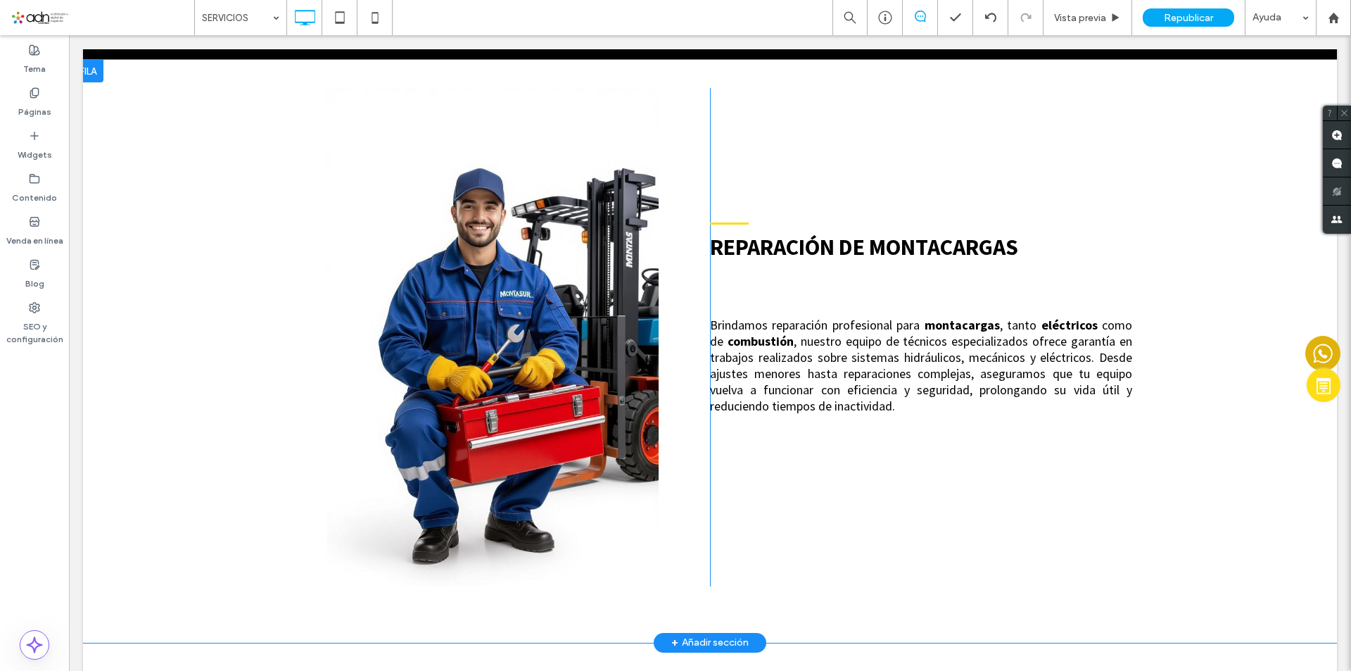
scroll to position [915, 0]
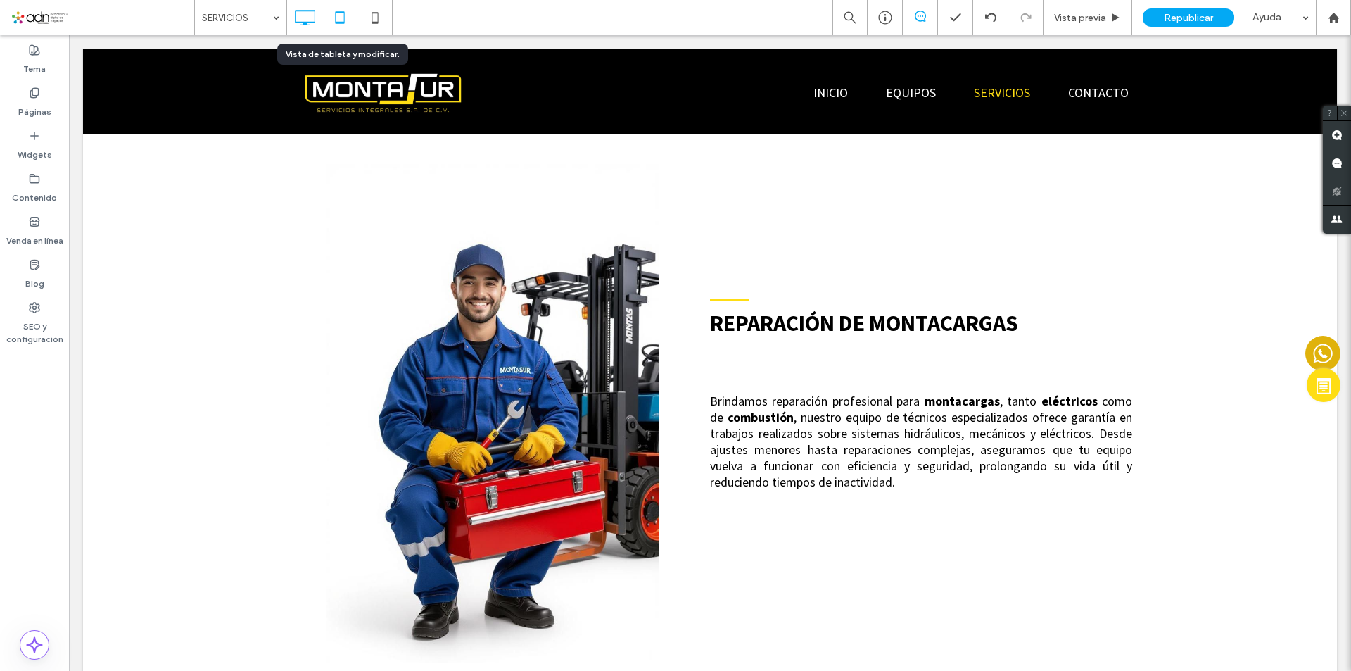
click at [345, 18] on icon at bounding box center [340, 18] width 28 height 28
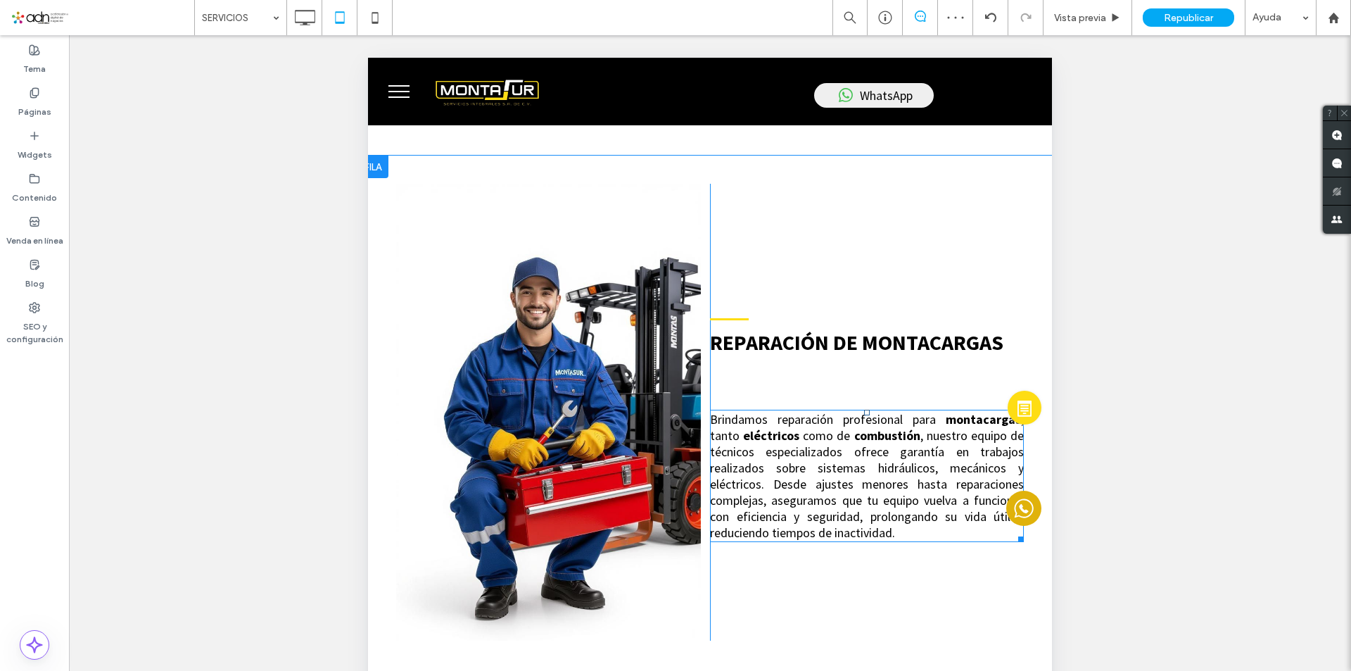
scroll to position [845, 0]
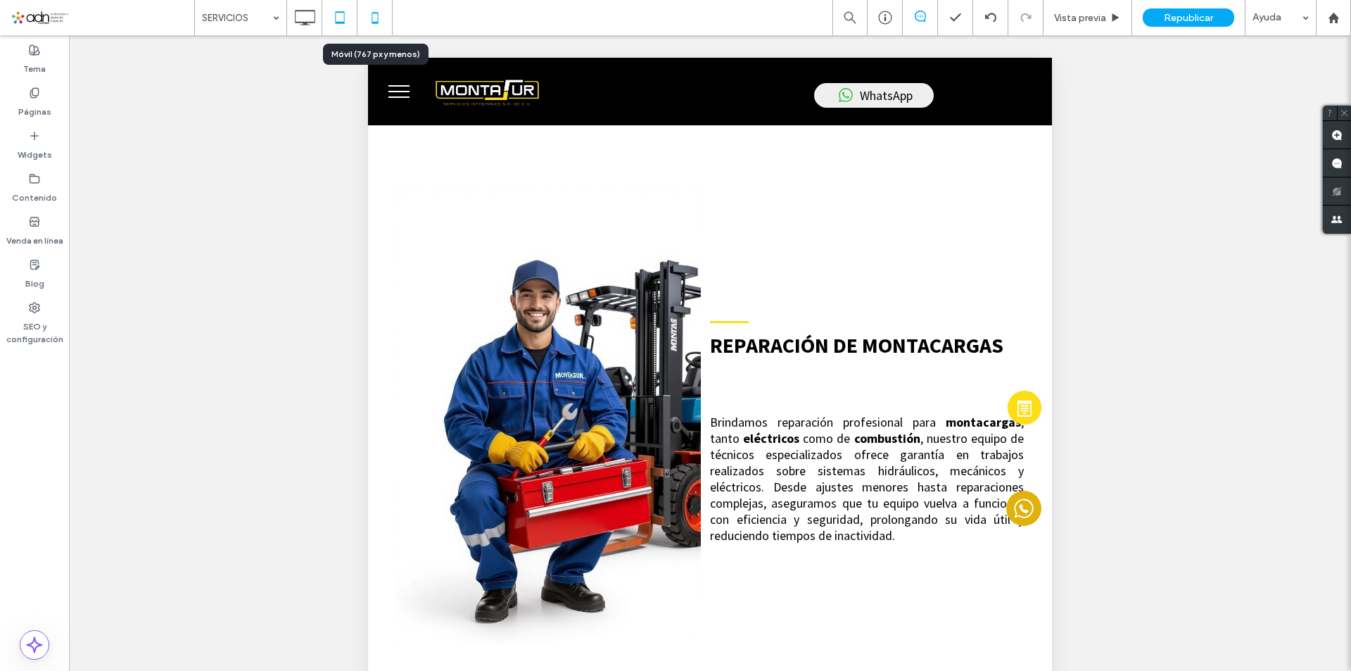
click at [372, 11] on icon at bounding box center [375, 18] width 28 height 28
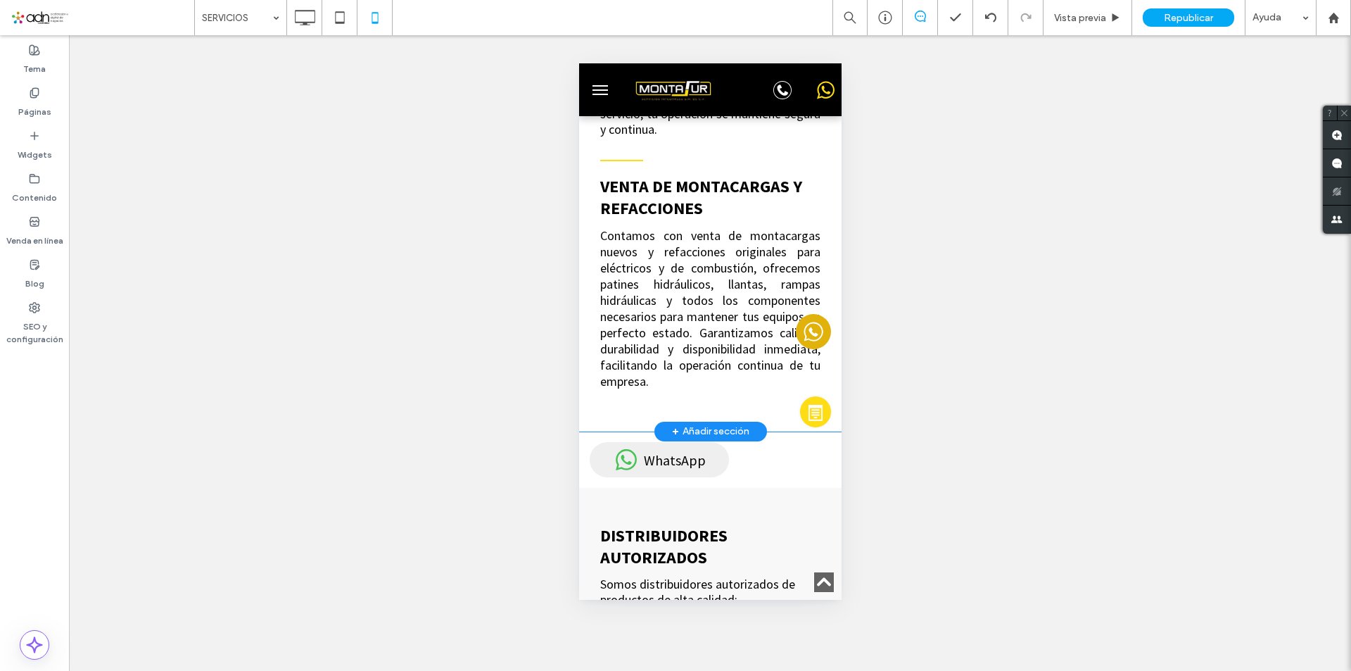
scroll to position [1619, 0]
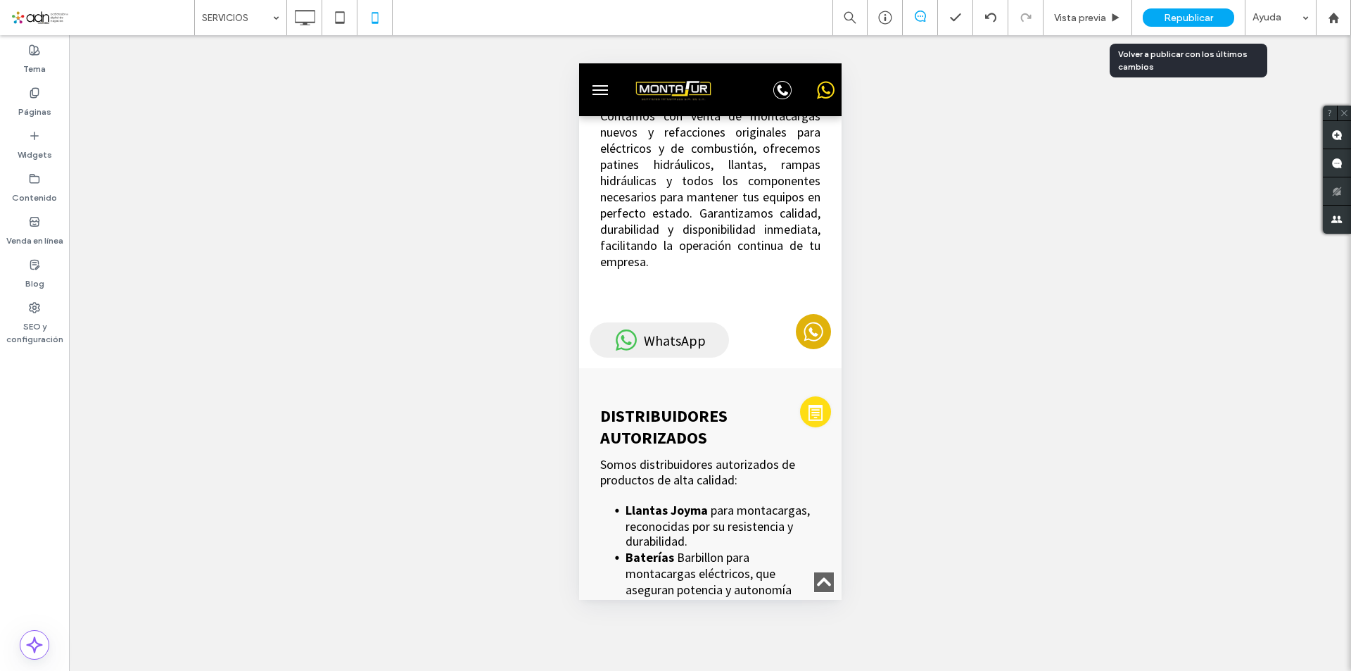
click at [1200, 26] on div "Republicar" at bounding box center [1188, 17] width 91 height 18
